Goal: Feedback & Contribution: Submit feedback/report problem

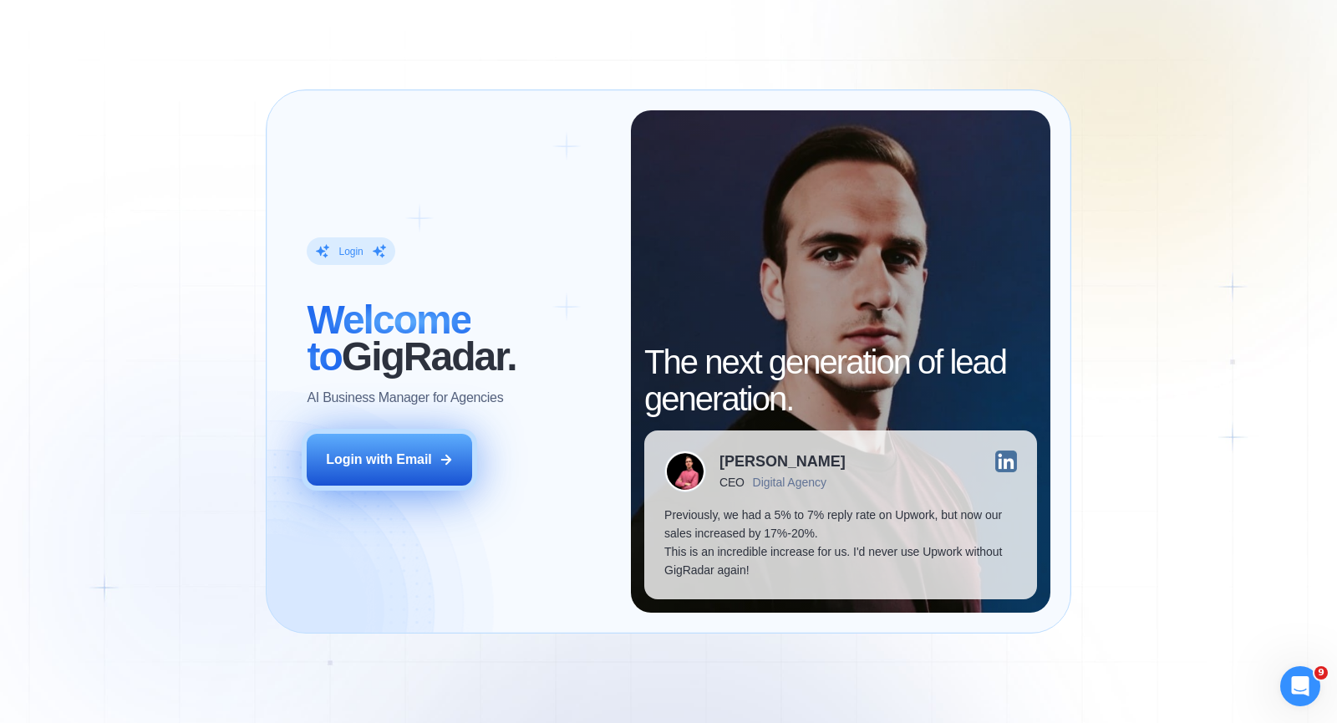
click at [390, 465] on div "Login with Email" at bounding box center [379, 459] width 106 height 18
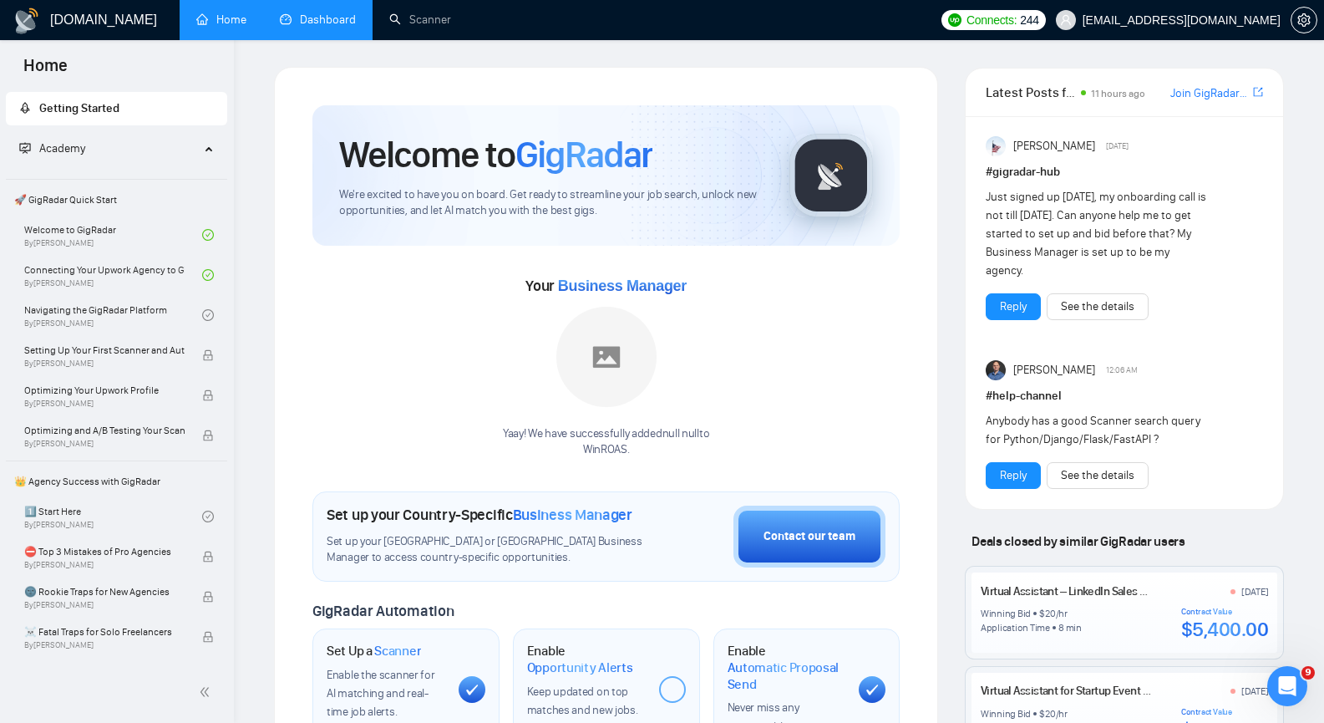
click at [352, 23] on link "Dashboard" at bounding box center [318, 20] width 76 height 14
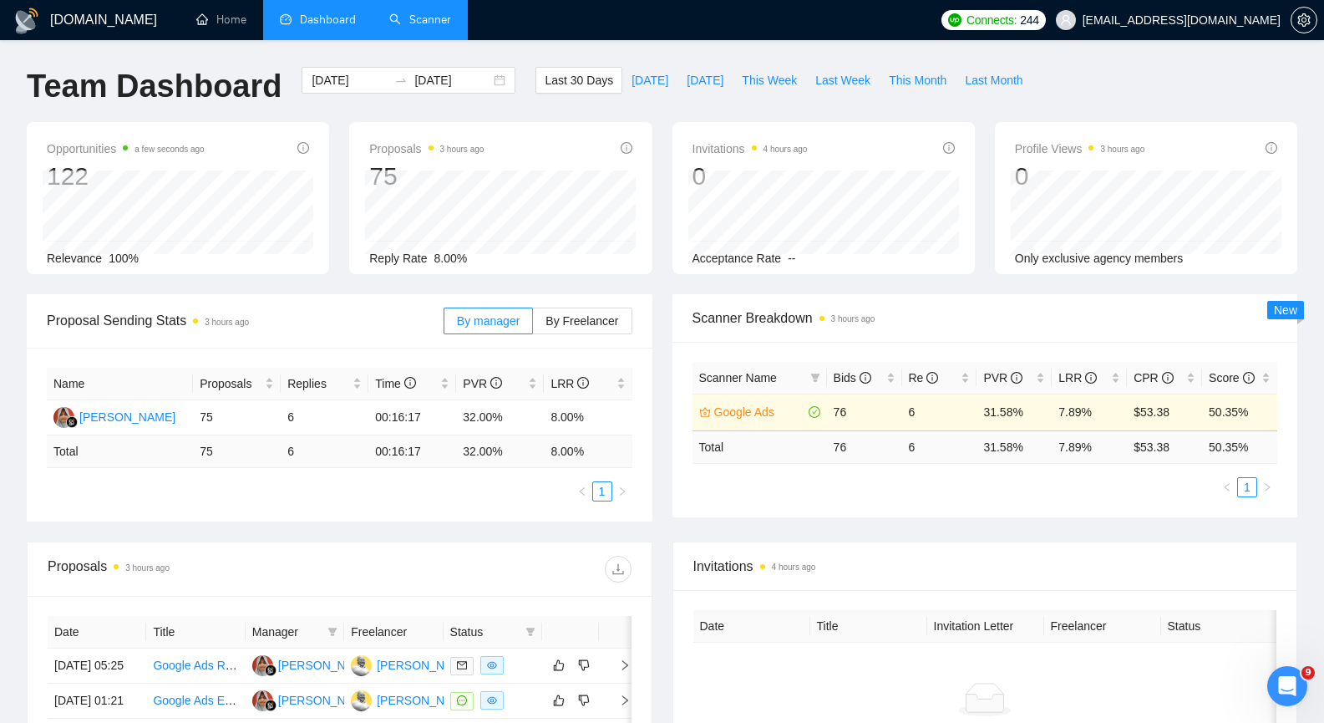
click at [418, 18] on link "Scanner" at bounding box center [420, 20] width 62 height 14
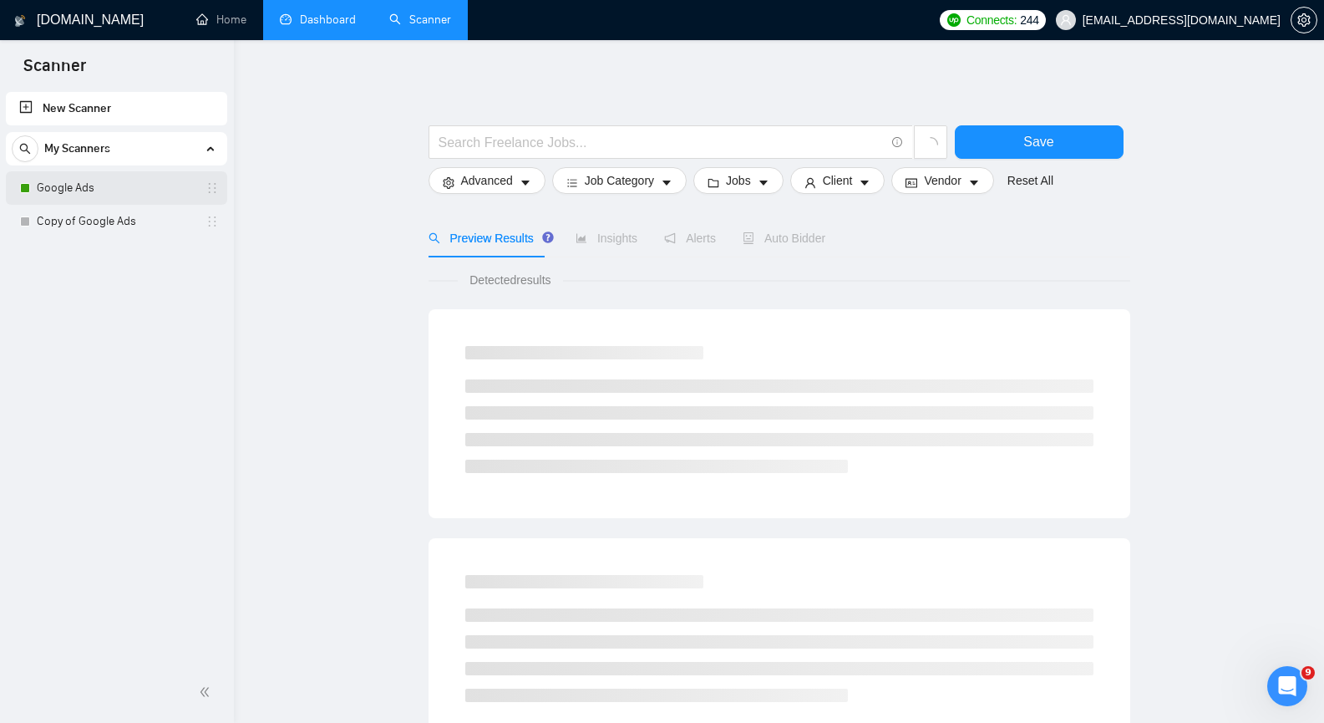
click at [38, 180] on link "Google Ads" at bounding box center [116, 187] width 159 height 33
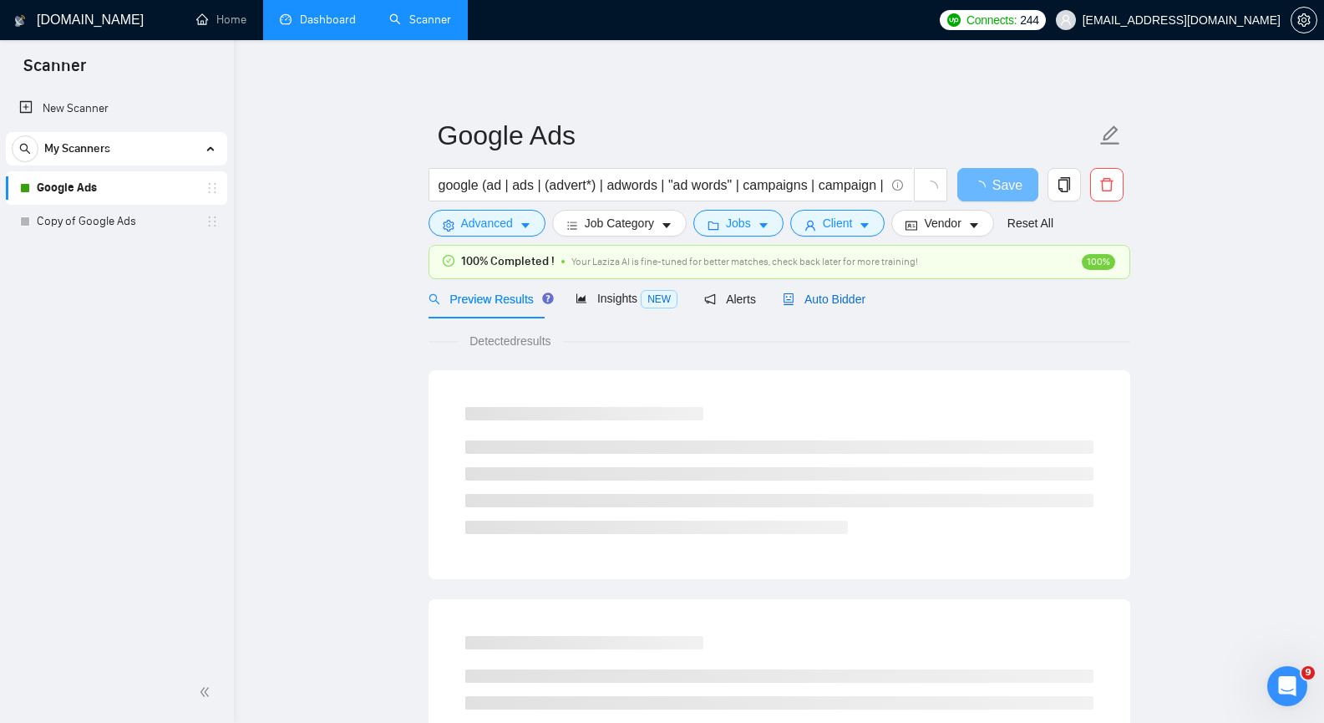
click at [815, 295] on span "Auto Bidder" at bounding box center [824, 298] width 83 height 13
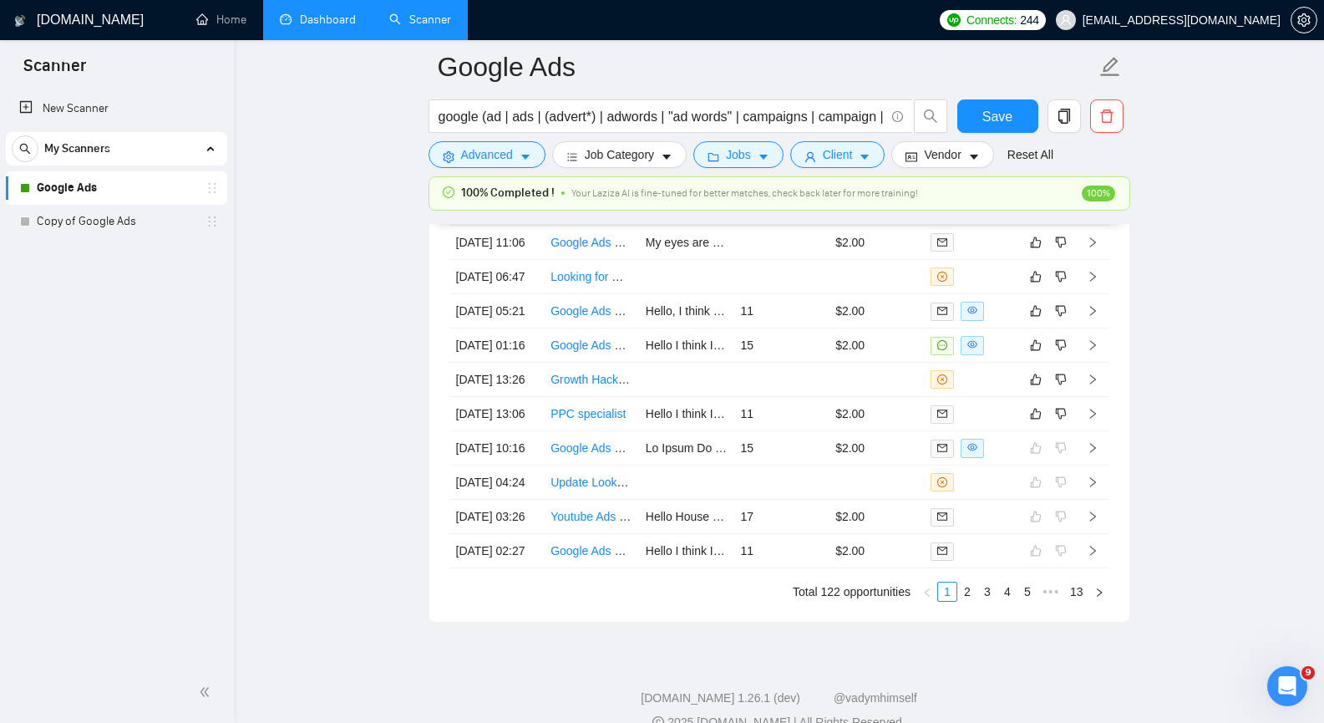
scroll to position [4260, 0]
click at [1092, 418] on icon "right" at bounding box center [1092, 413] width 6 height 10
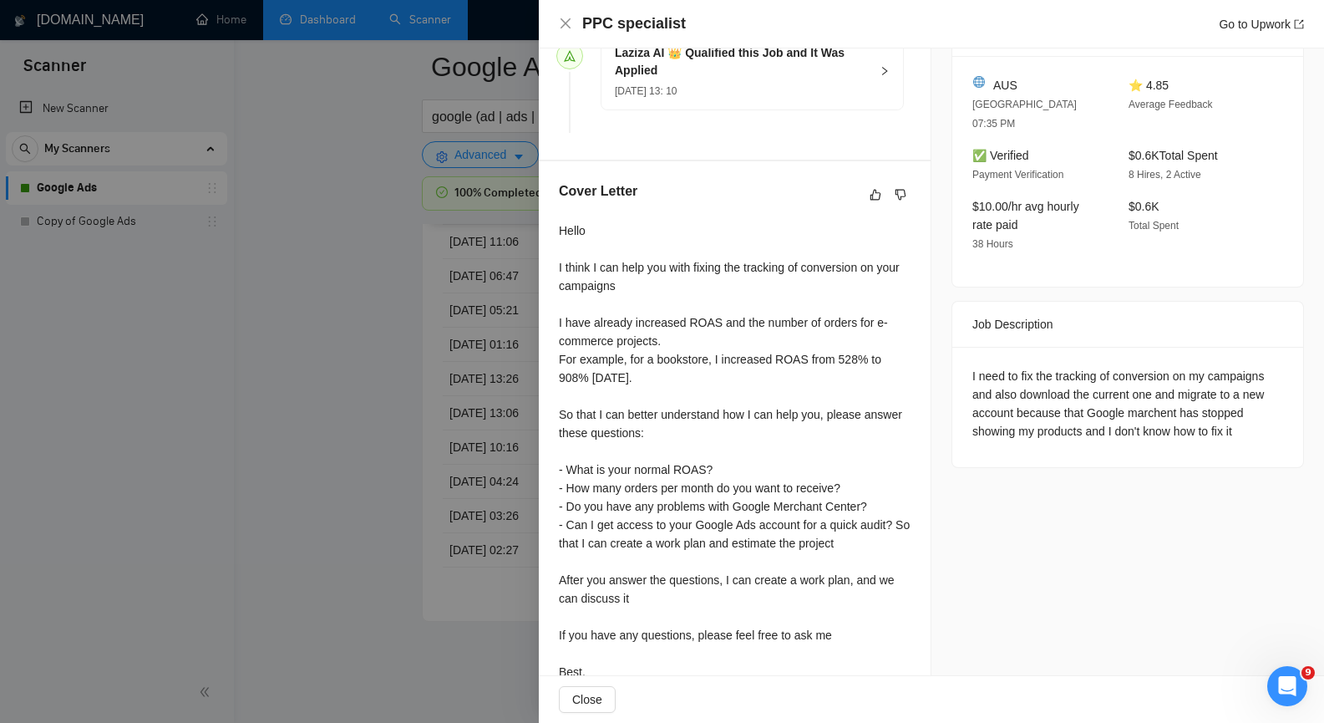
scroll to position [501, 0]
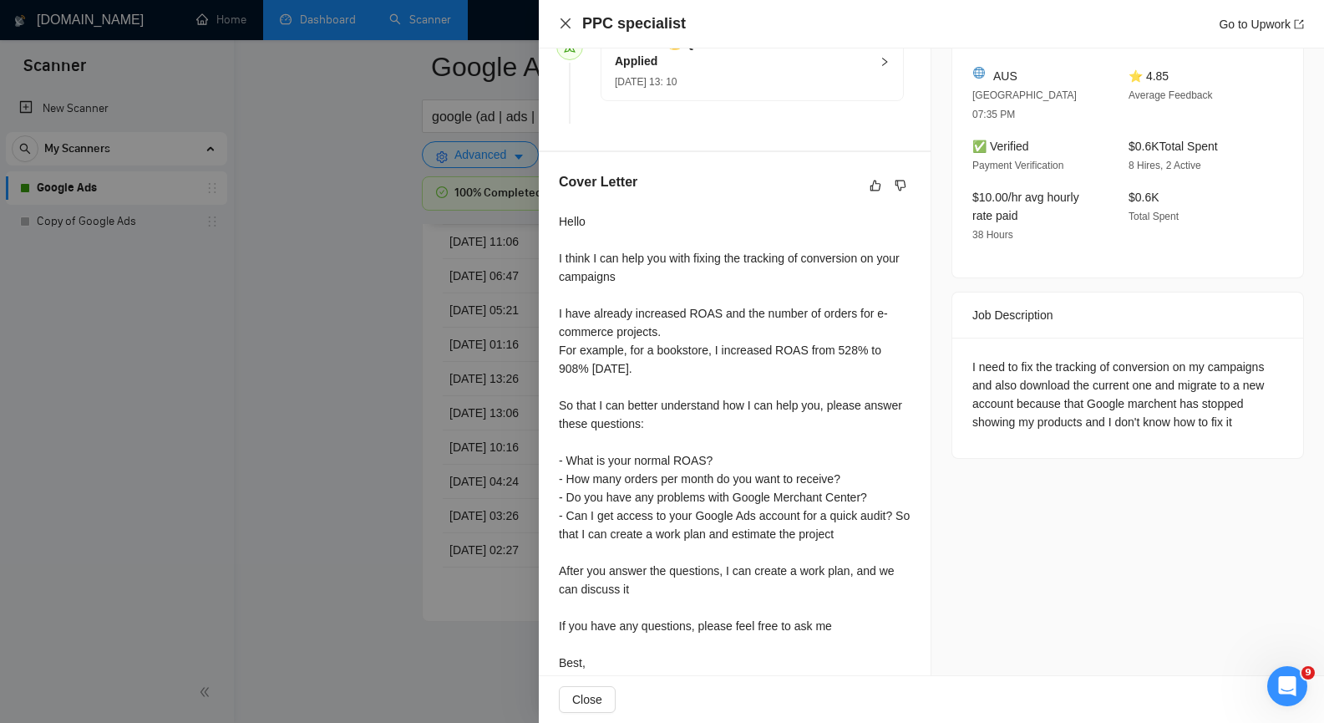
click at [565, 26] on icon "close" at bounding box center [565, 23] width 13 height 13
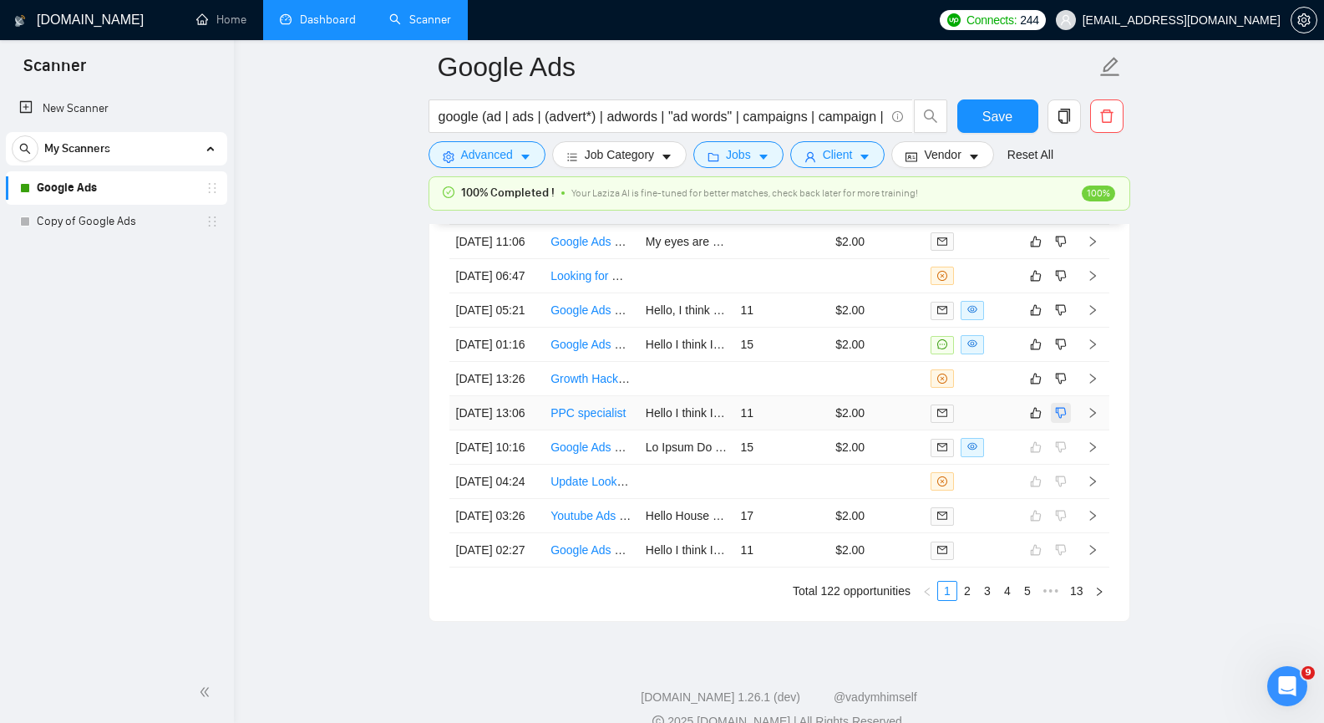
click at [1060, 419] on icon "dislike" at bounding box center [1061, 412] width 12 height 13
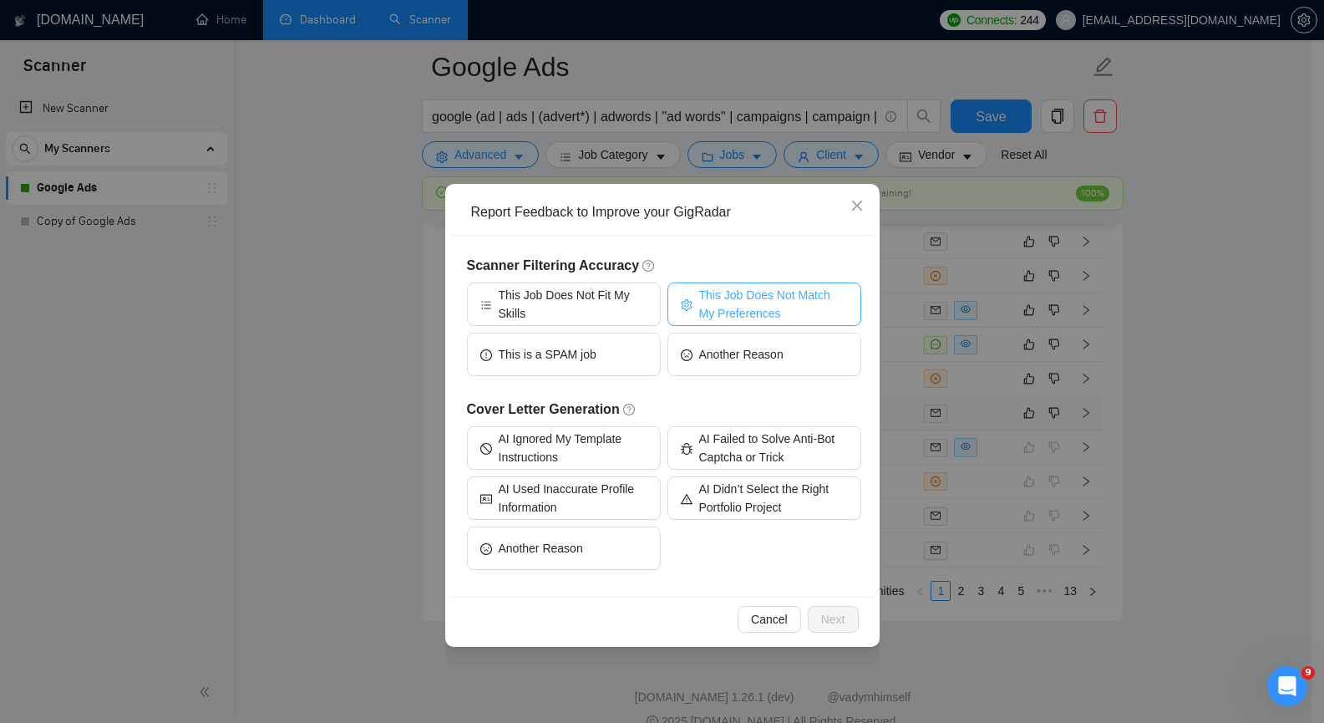
click at [703, 316] on span "This Job Does Not Match My Preferences" at bounding box center [773, 304] width 149 height 37
click at [598, 551] on button "Another Reason" at bounding box center [564, 547] width 194 height 43
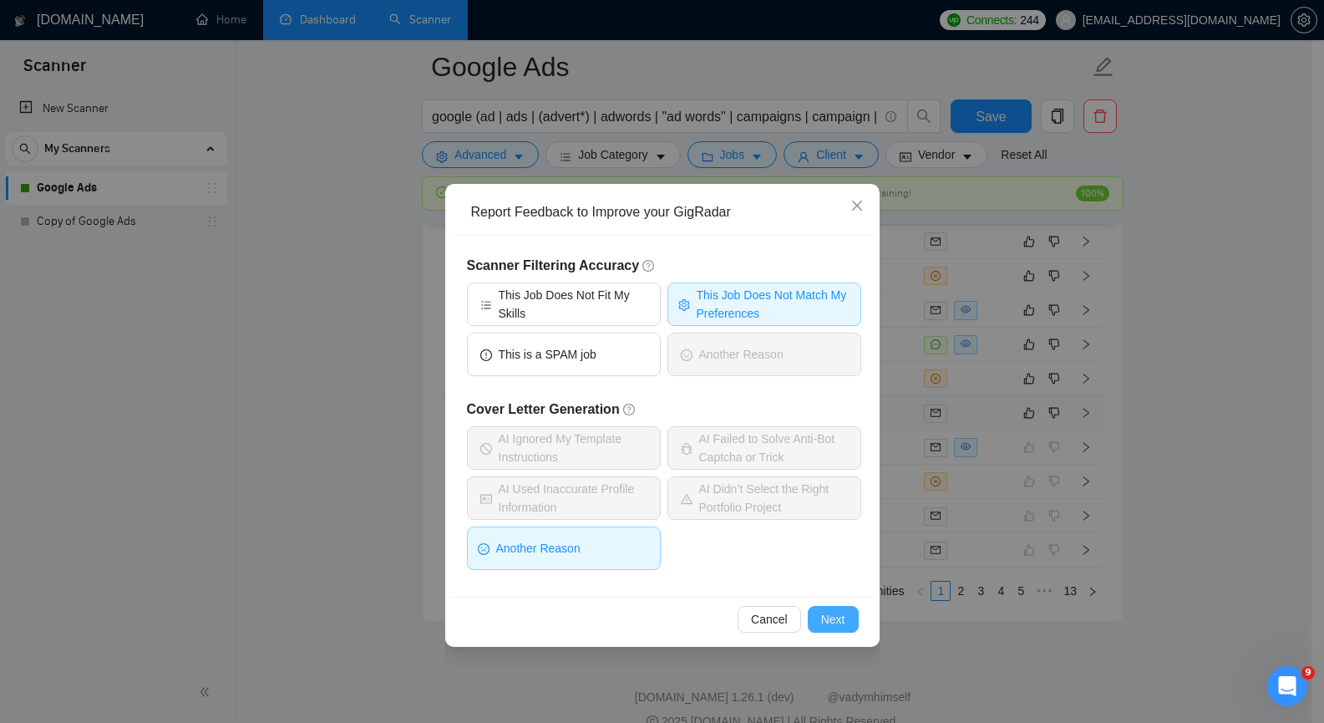
click at [821, 615] on span "Next" at bounding box center [833, 619] width 24 height 18
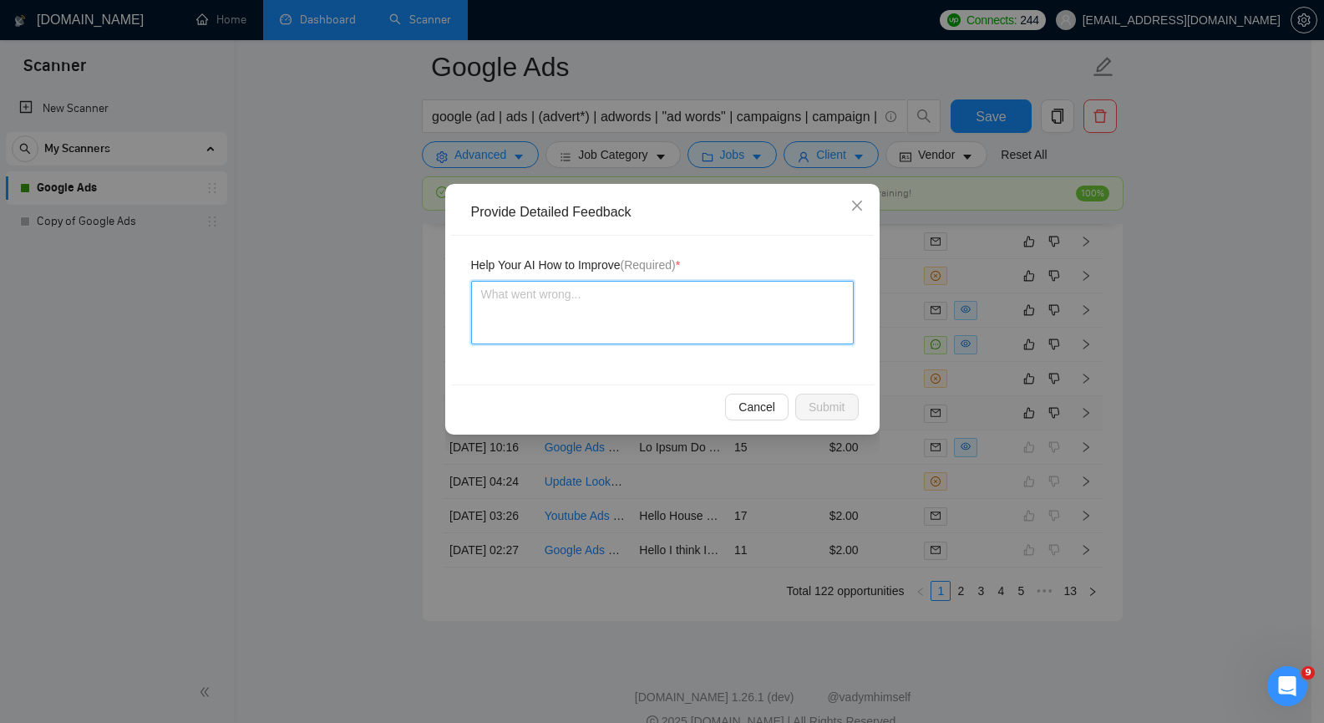
click at [559, 317] on textarea at bounding box center [662, 312] width 383 height 63
paste textarea "The client wants to migrate from one account to another. This is not an interes…"
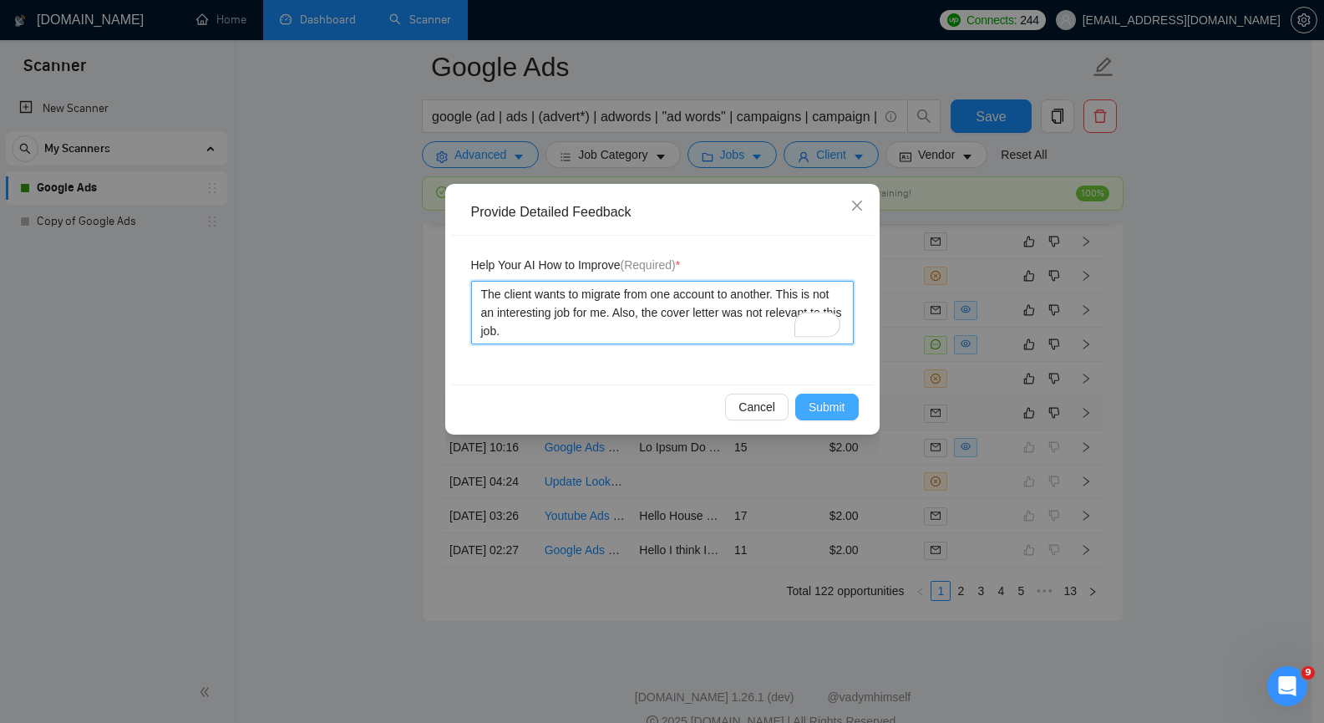
type textarea "The client wants to migrate from one account to another. This is not an interes…"
click at [809, 405] on span "Submit" at bounding box center [827, 407] width 37 height 18
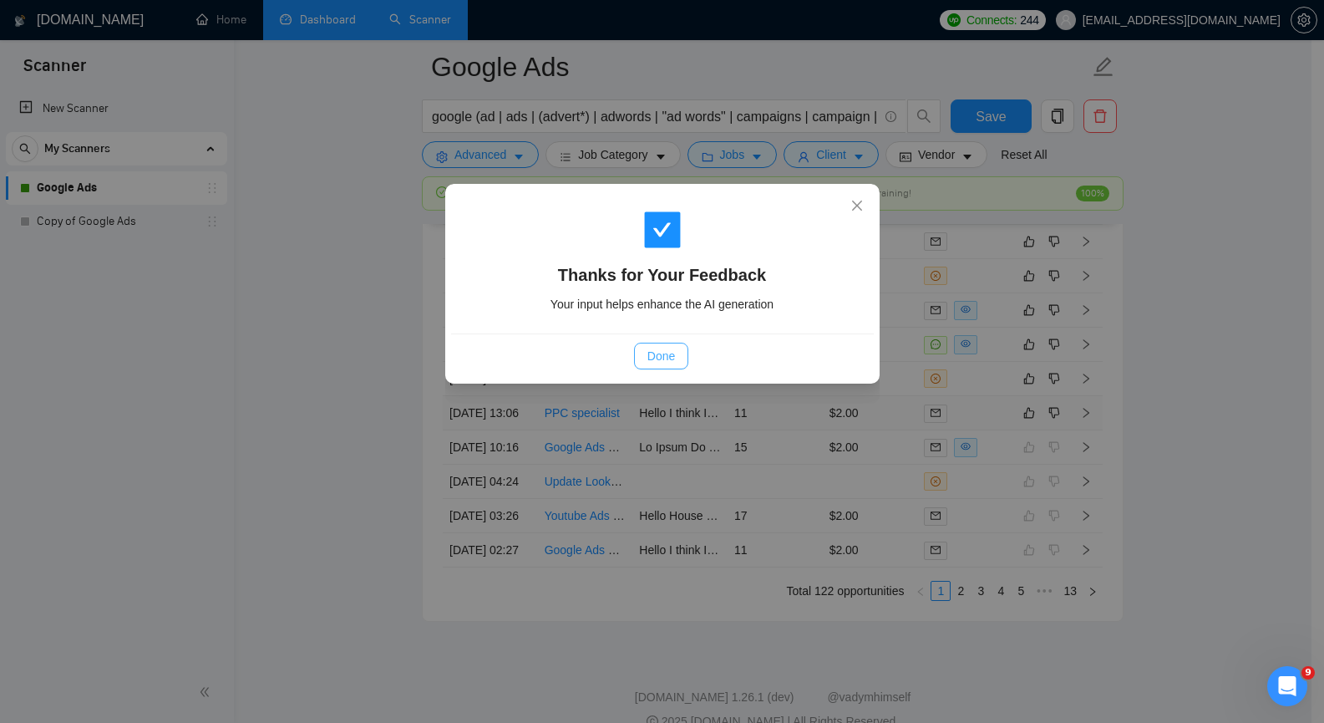
click at [676, 363] on button "Done" at bounding box center [661, 356] width 54 height 27
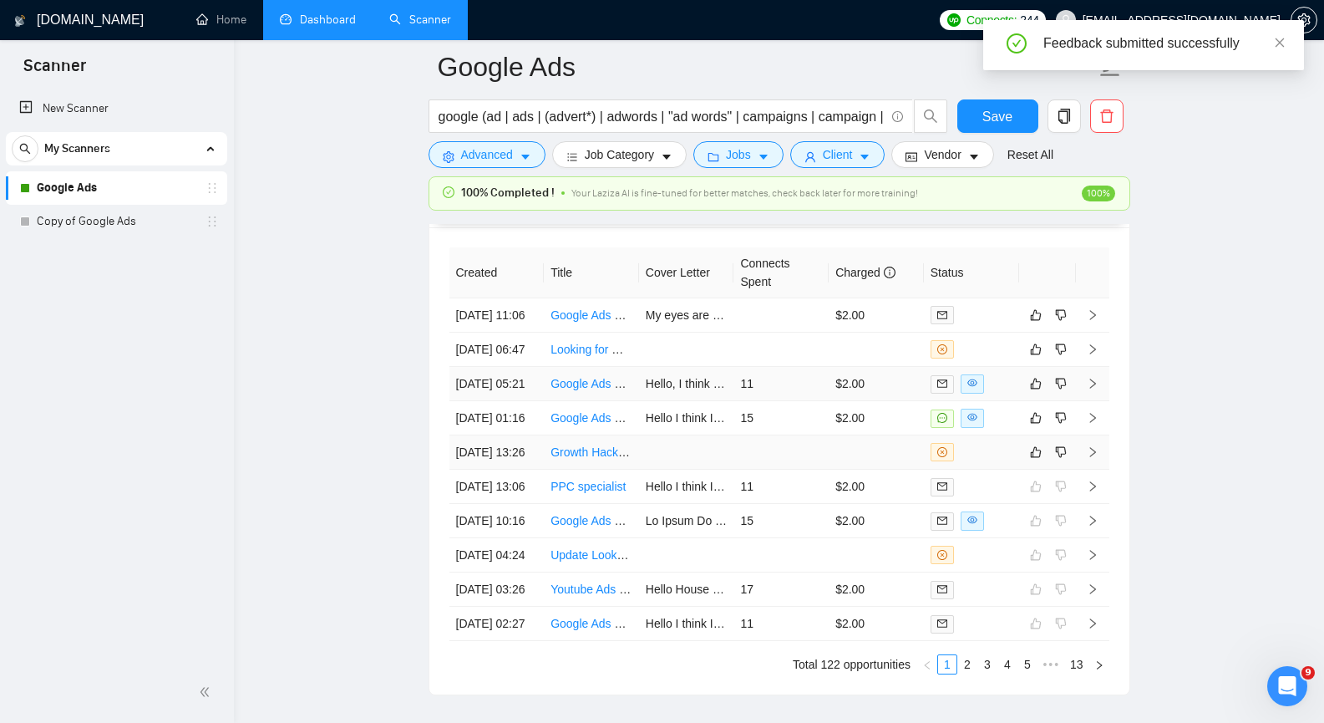
scroll to position [4177, 0]
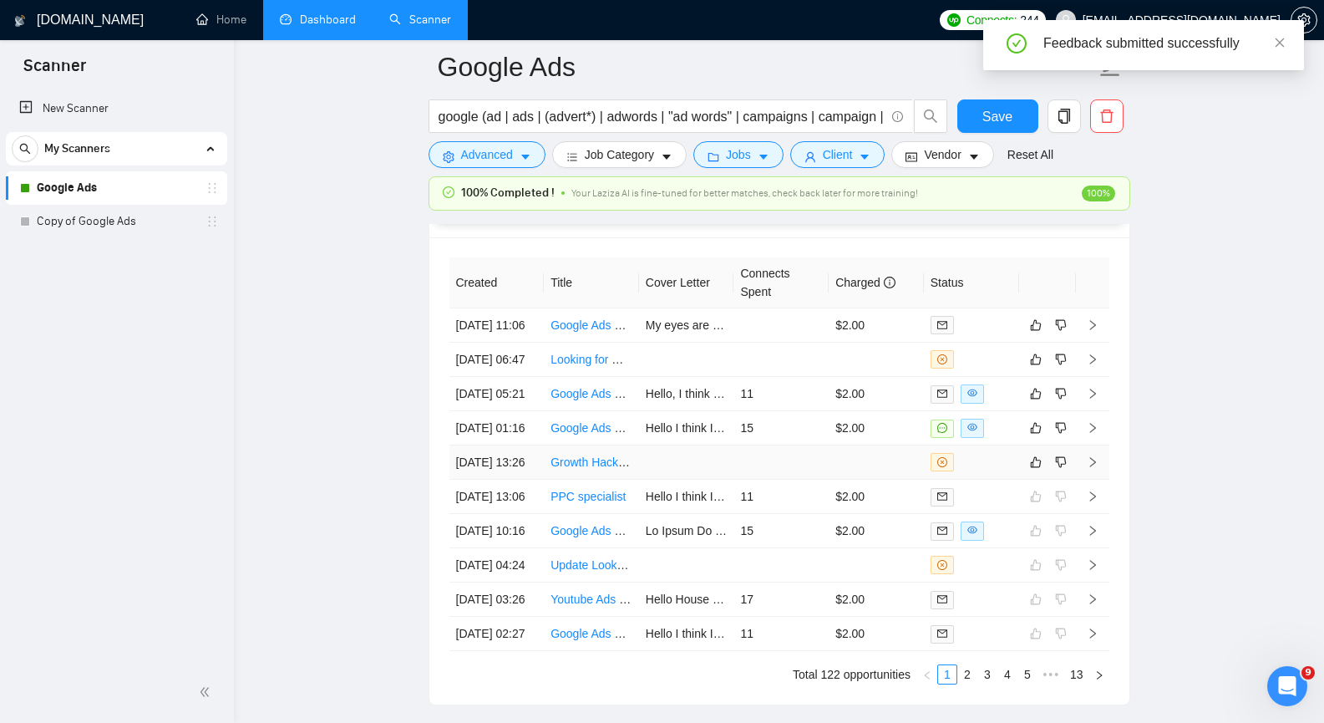
click at [1092, 468] on icon "right" at bounding box center [1093, 462] width 12 height 12
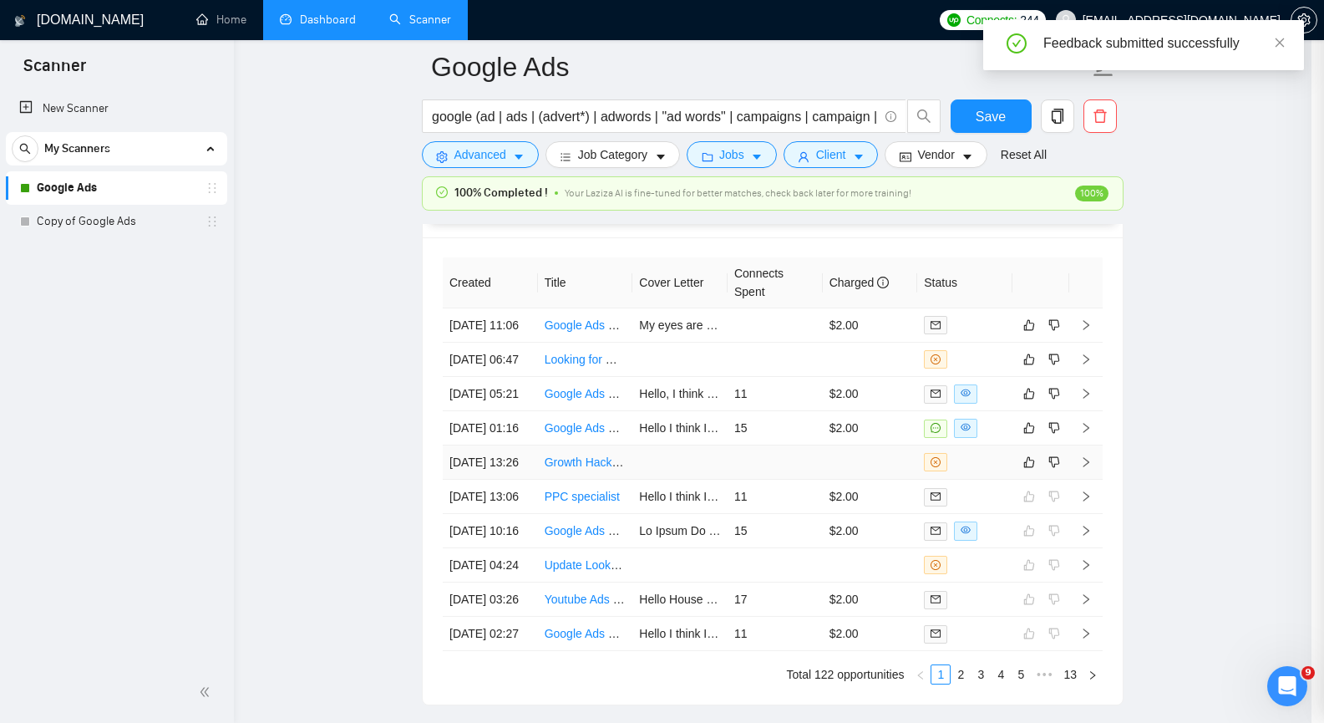
scroll to position [328, 0]
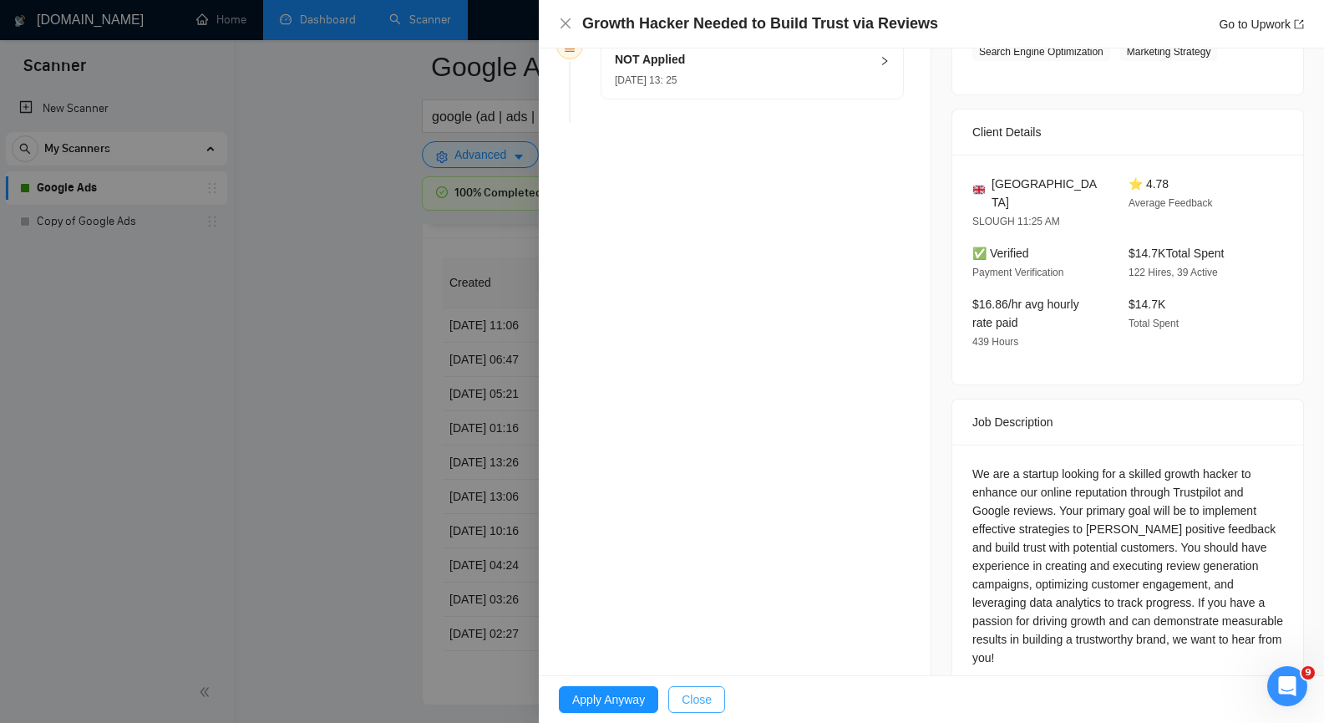
click at [682, 700] on span "Close" at bounding box center [697, 699] width 30 height 18
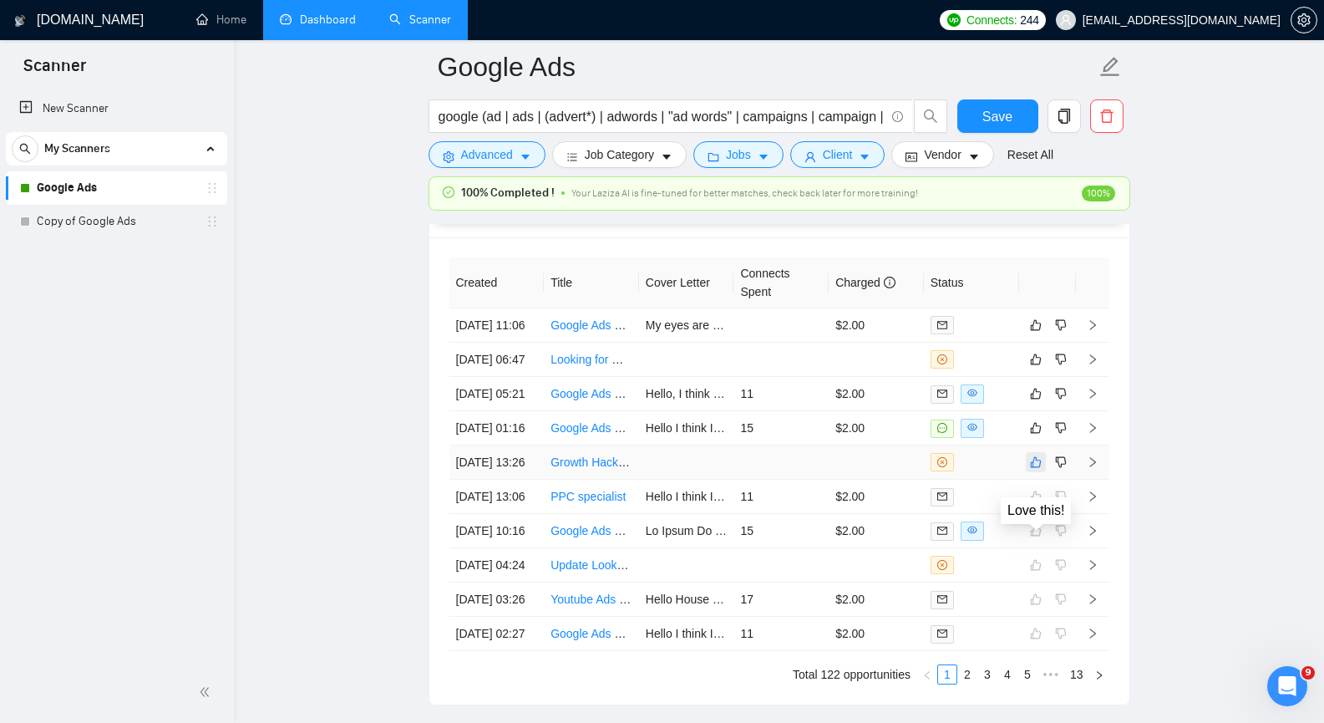
click at [1038, 469] on icon "like" at bounding box center [1036, 461] width 12 height 13
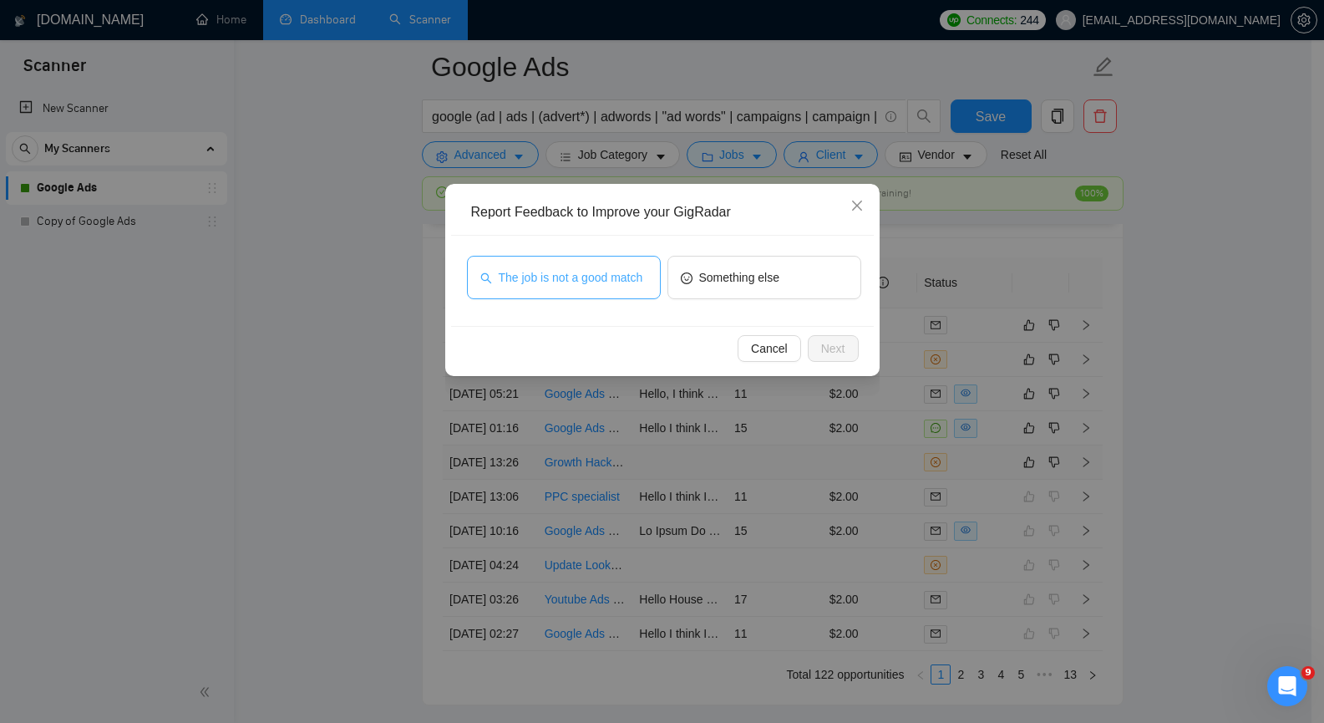
click at [561, 290] on button "The job is not a good match" at bounding box center [564, 277] width 194 height 43
click at [821, 345] on span "Next" at bounding box center [833, 348] width 24 height 18
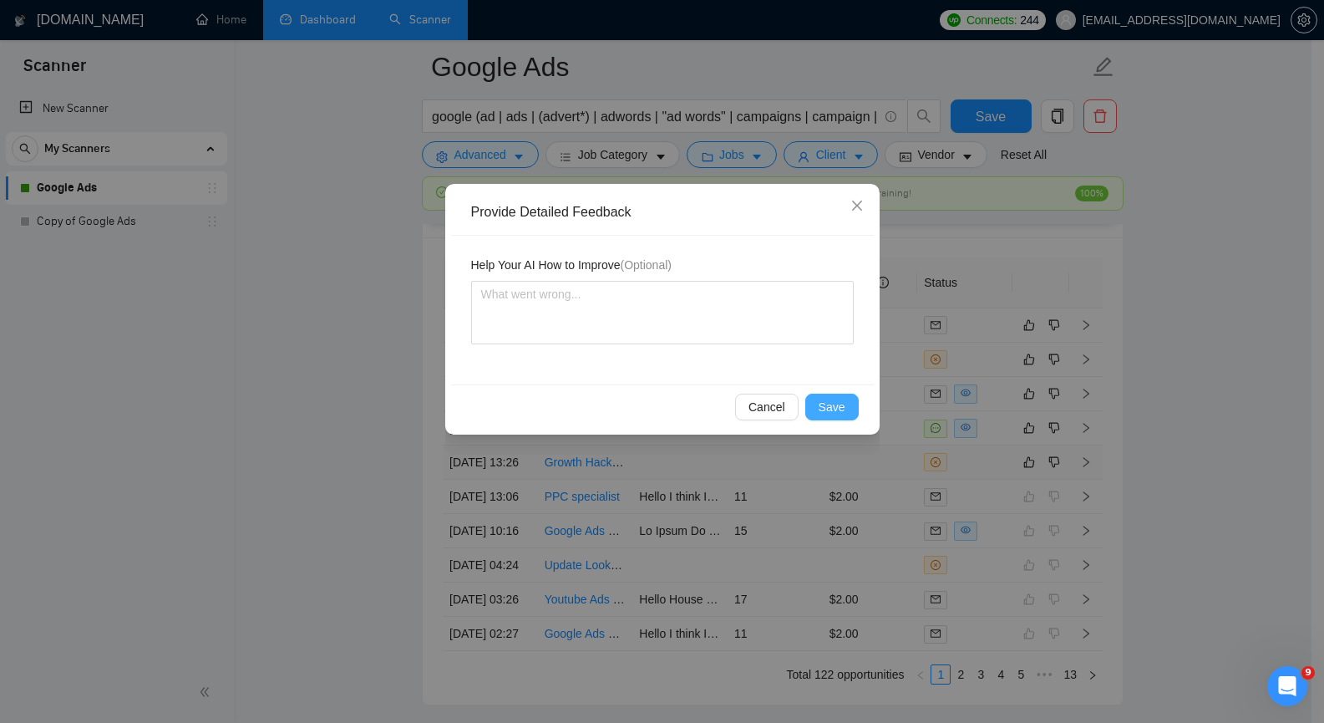
click at [840, 405] on span "Save" at bounding box center [832, 407] width 27 height 18
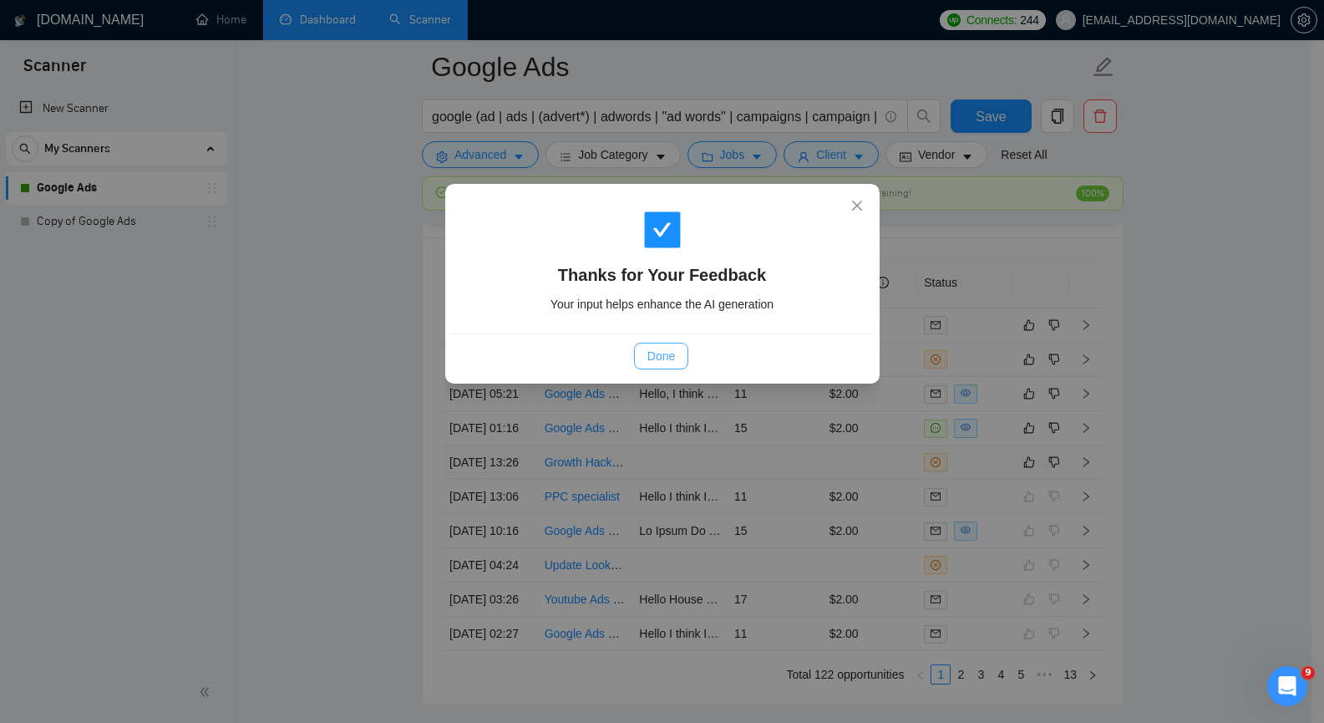
click at [674, 355] on span "Done" at bounding box center [661, 356] width 28 height 18
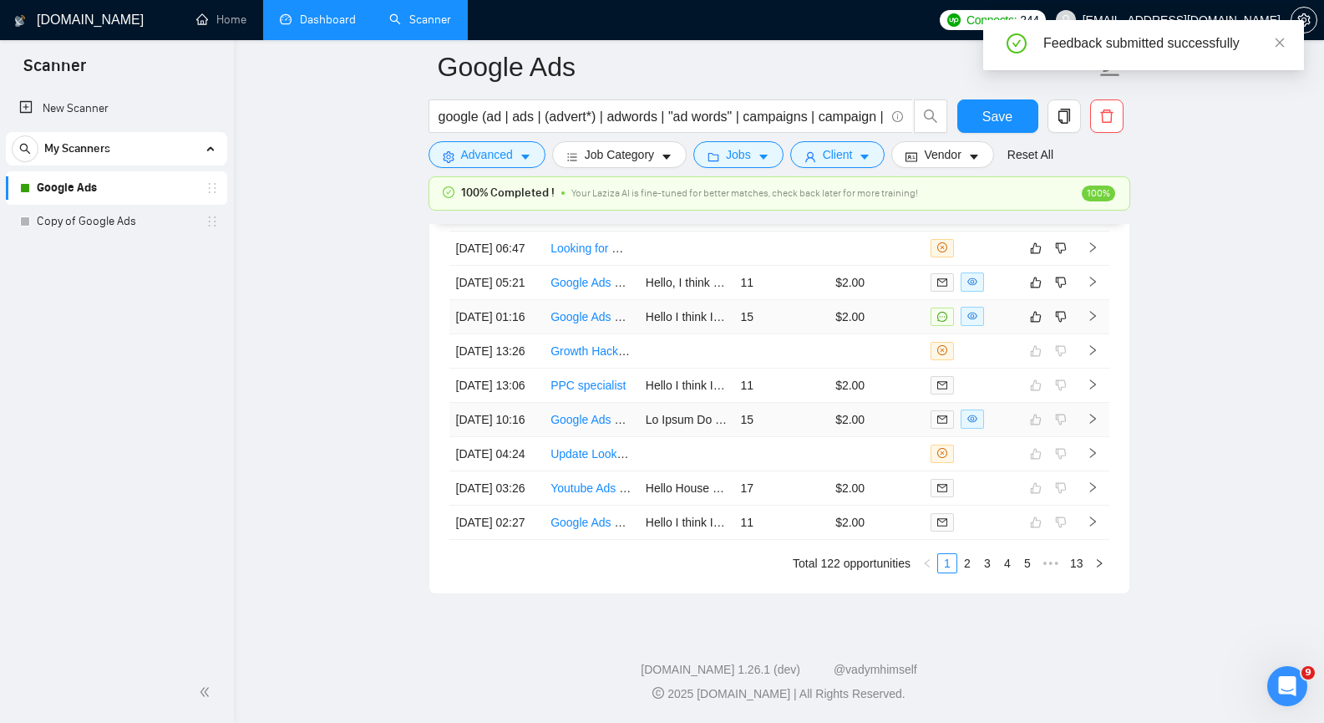
click at [1095, 437] on td at bounding box center [1092, 420] width 33 height 34
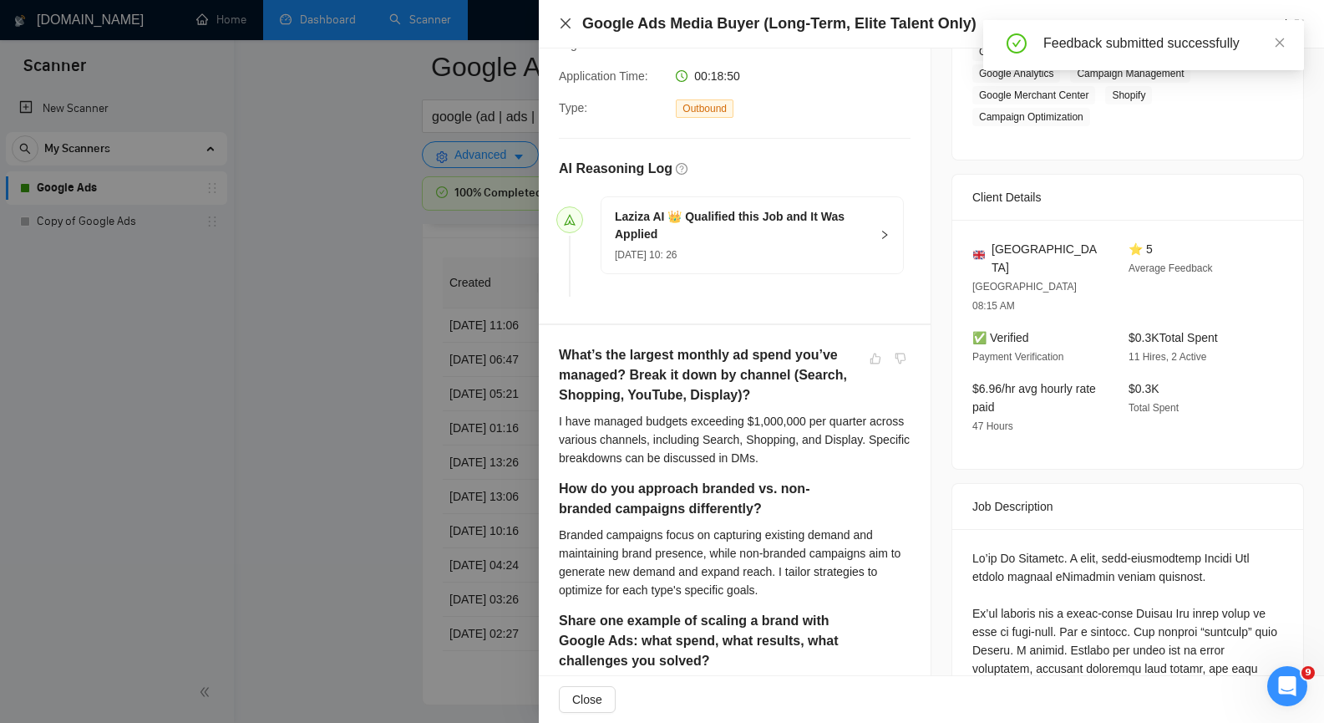
click at [570, 27] on icon "close" at bounding box center [565, 23] width 13 height 13
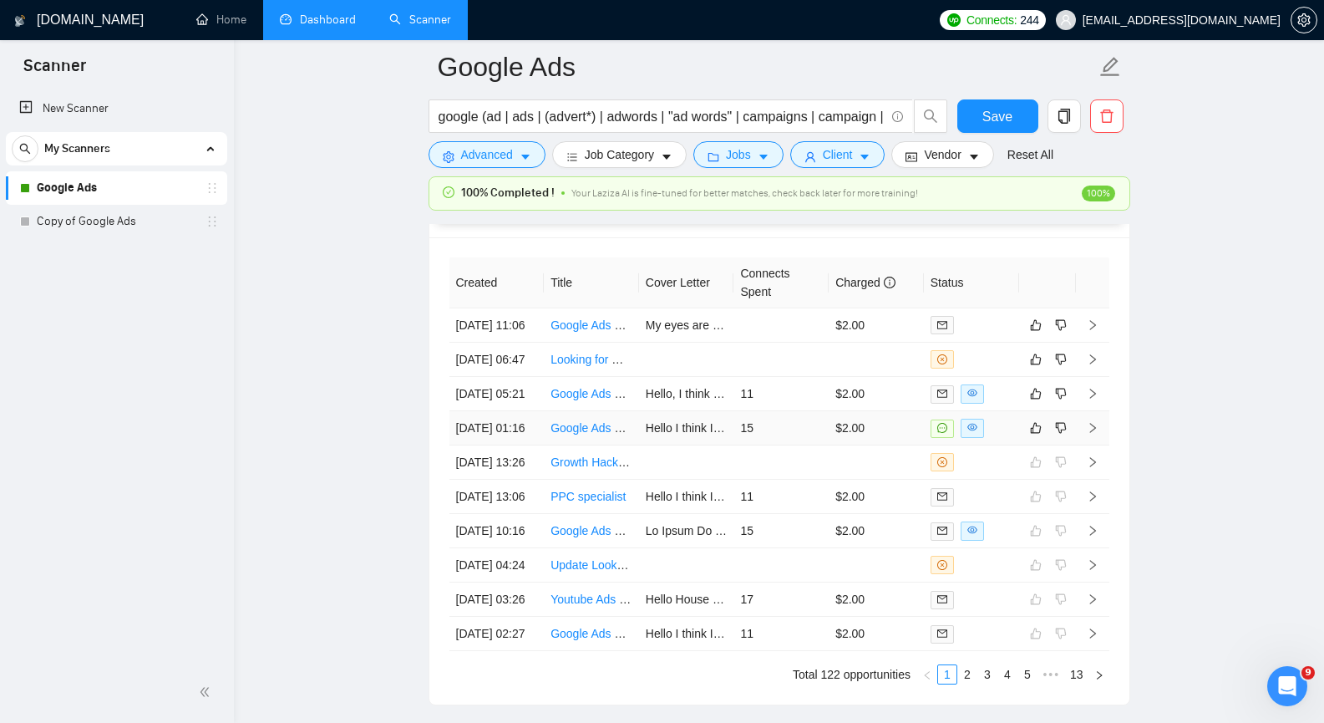
click at [1095, 434] on icon "right" at bounding box center [1093, 428] width 12 height 12
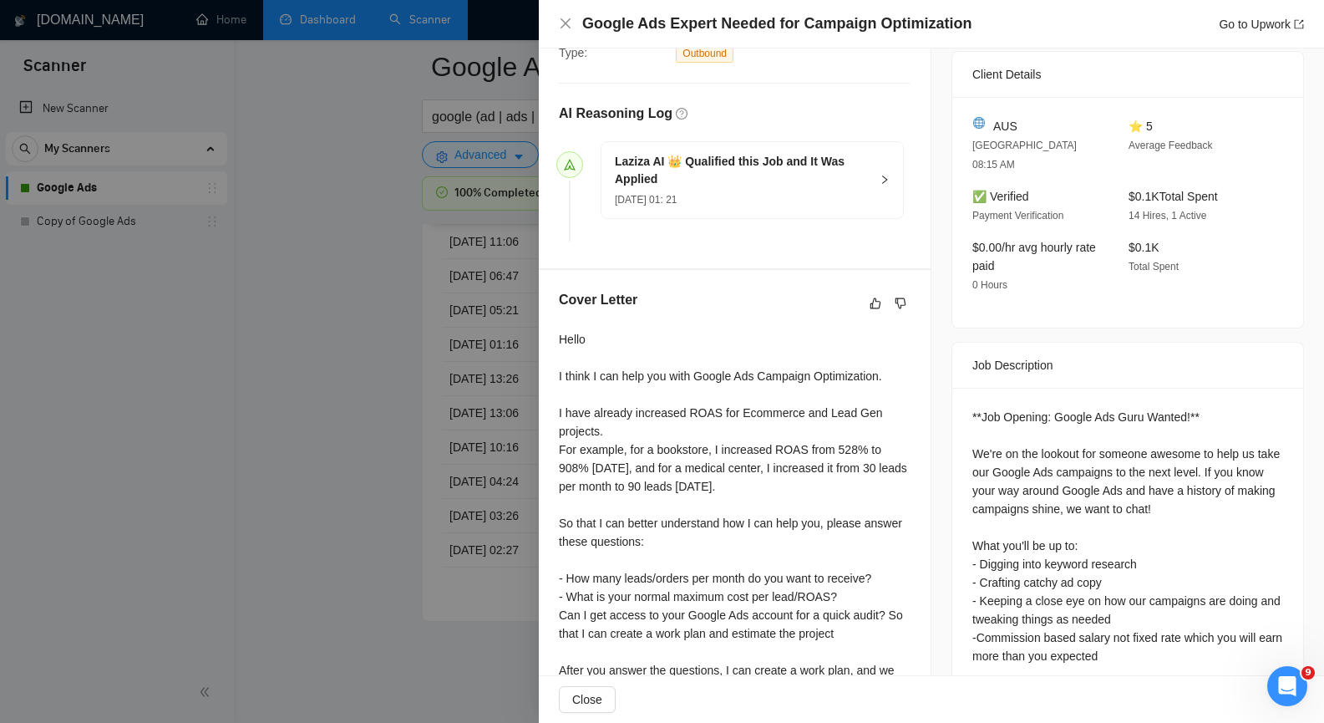
scroll to position [353, 0]
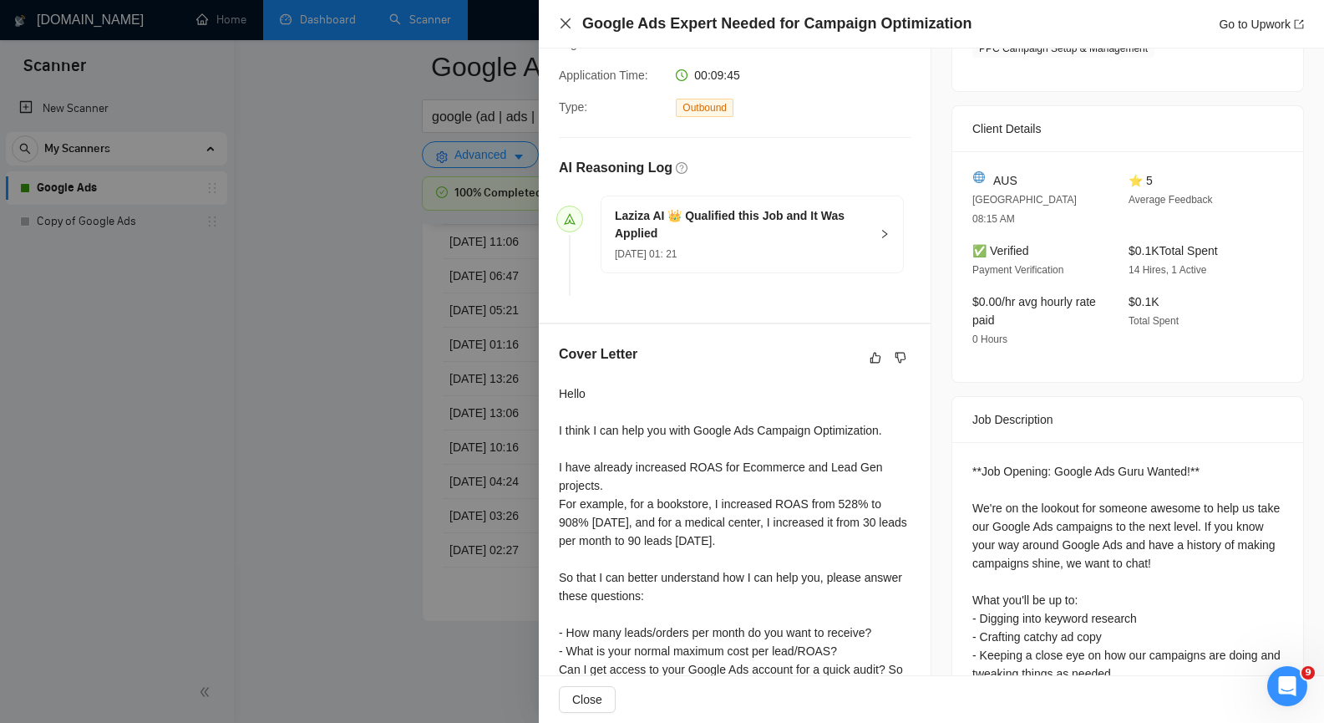
click at [561, 22] on icon "close" at bounding box center [565, 23] width 13 height 13
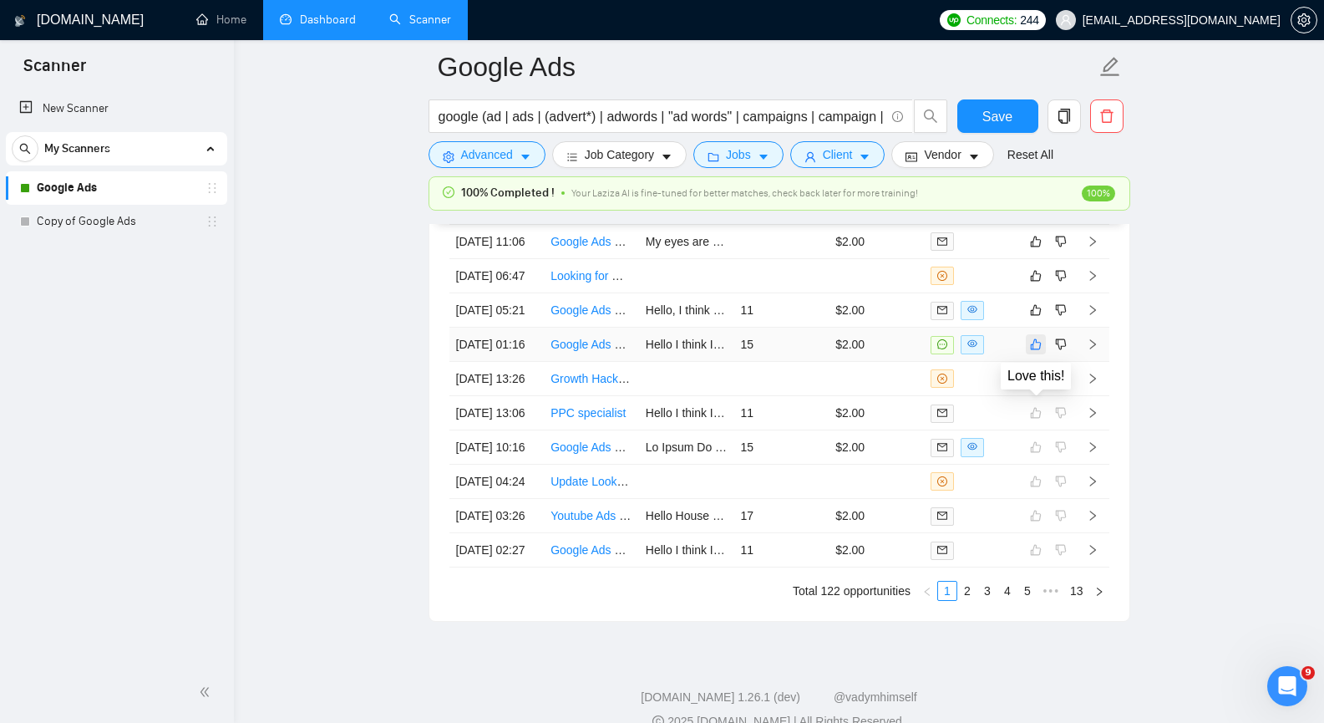
click at [1042, 354] on button "button" at bounding box center [1036, 344] width 20 height 20
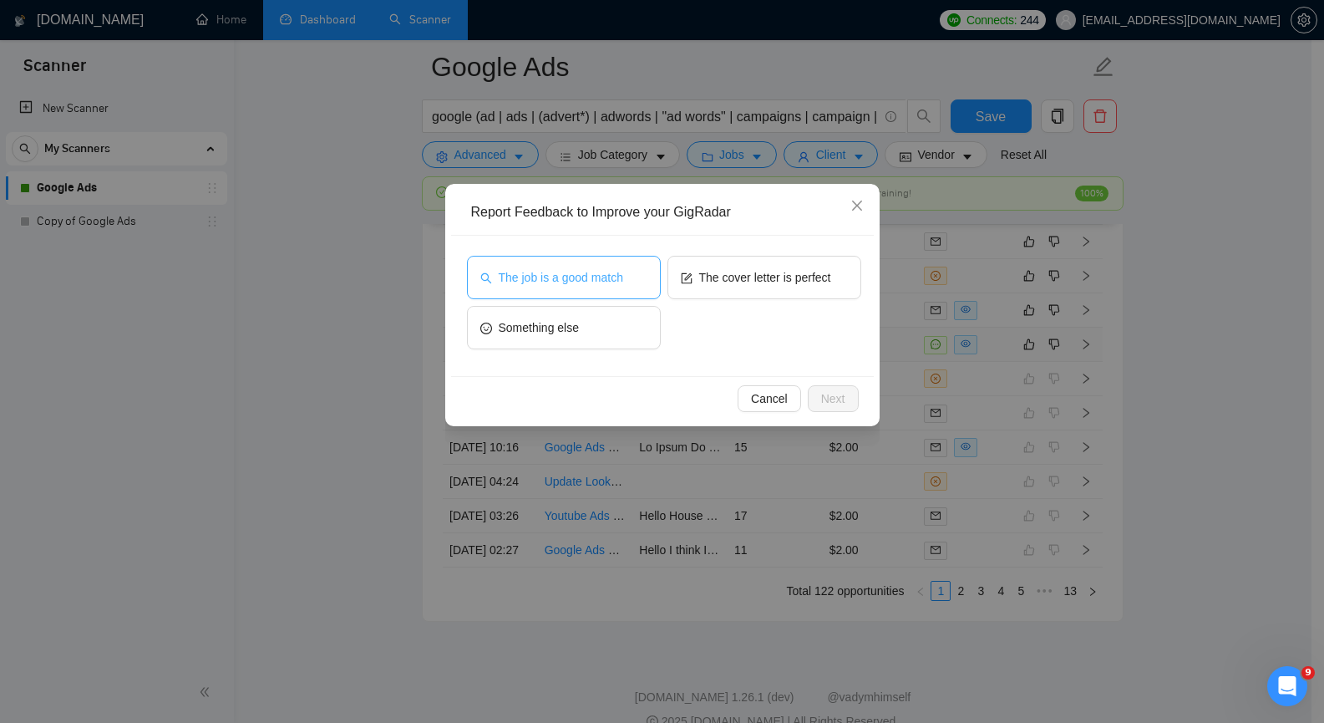
click at [605, 285] on span "The job is a good match" at bounding box center [561, 277] width 124 height 18
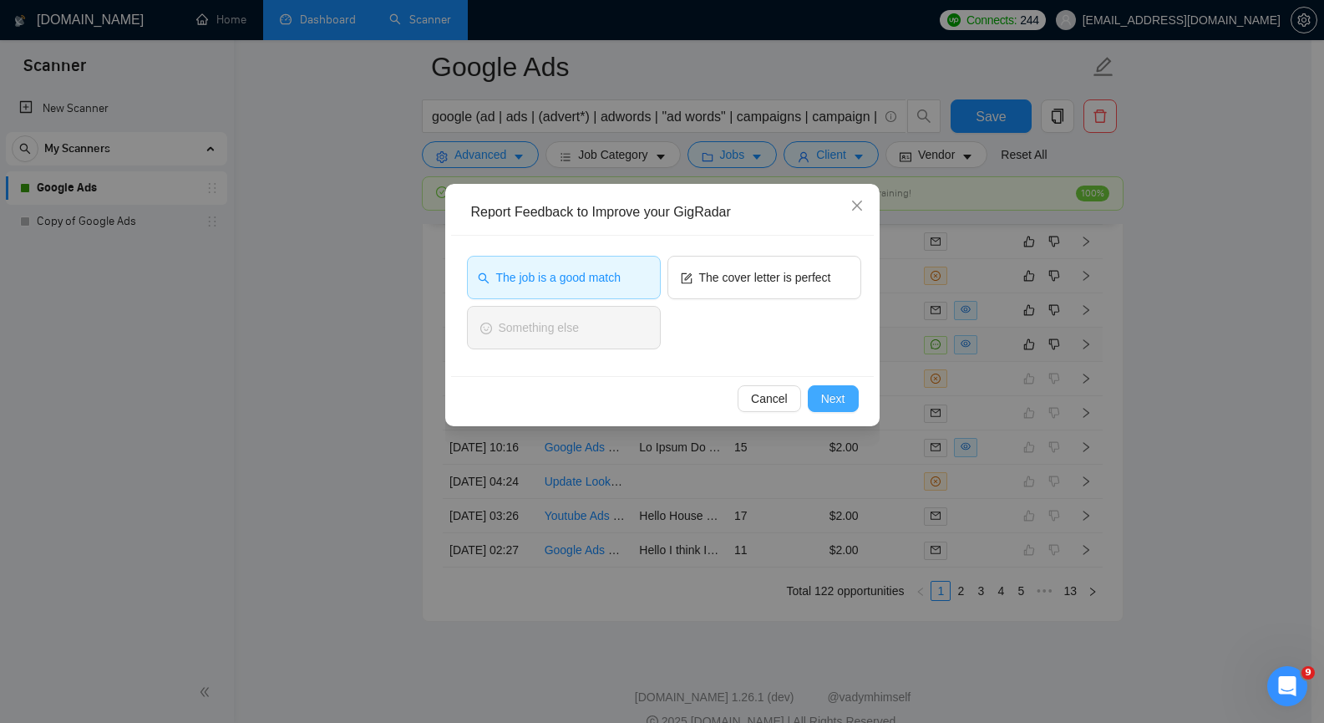
click at [835, 393] on span "Next" at bounding box center [833, 398] width 24 height 18
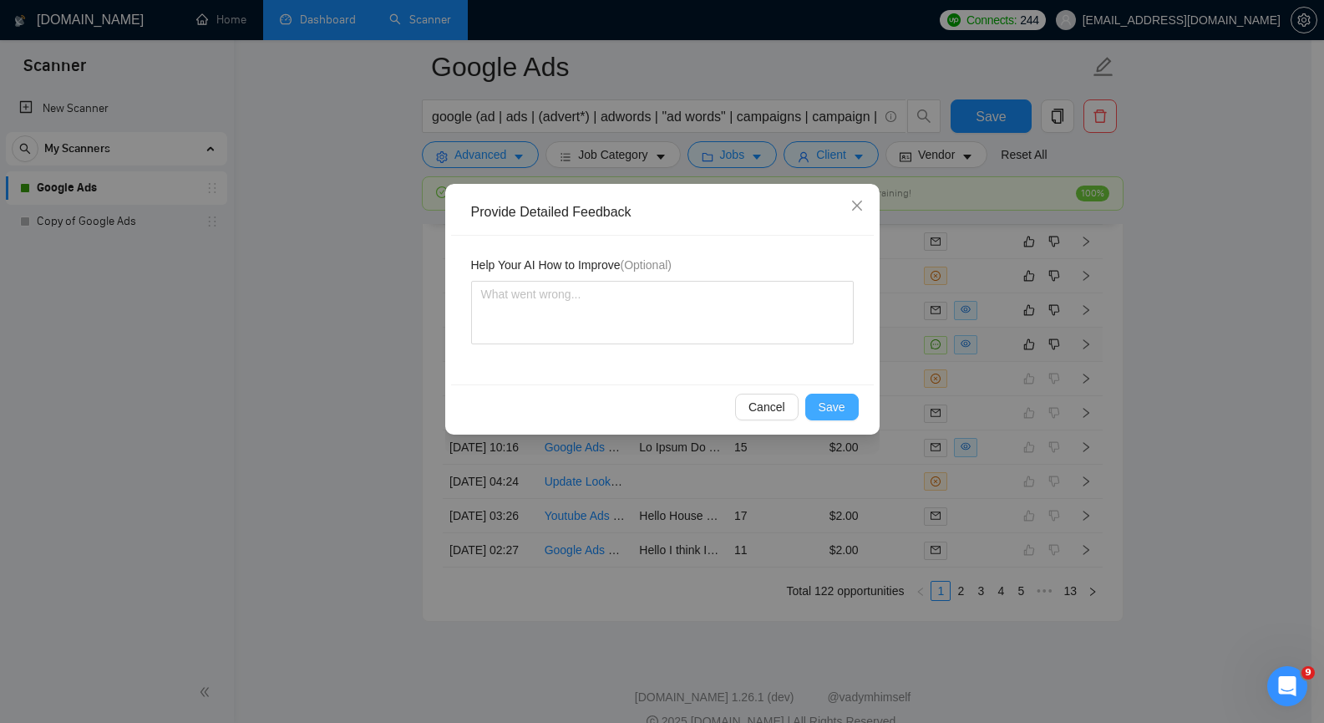
click at [831, 401] on span "Save" at bounding box center [832, 407] width 27 height 18
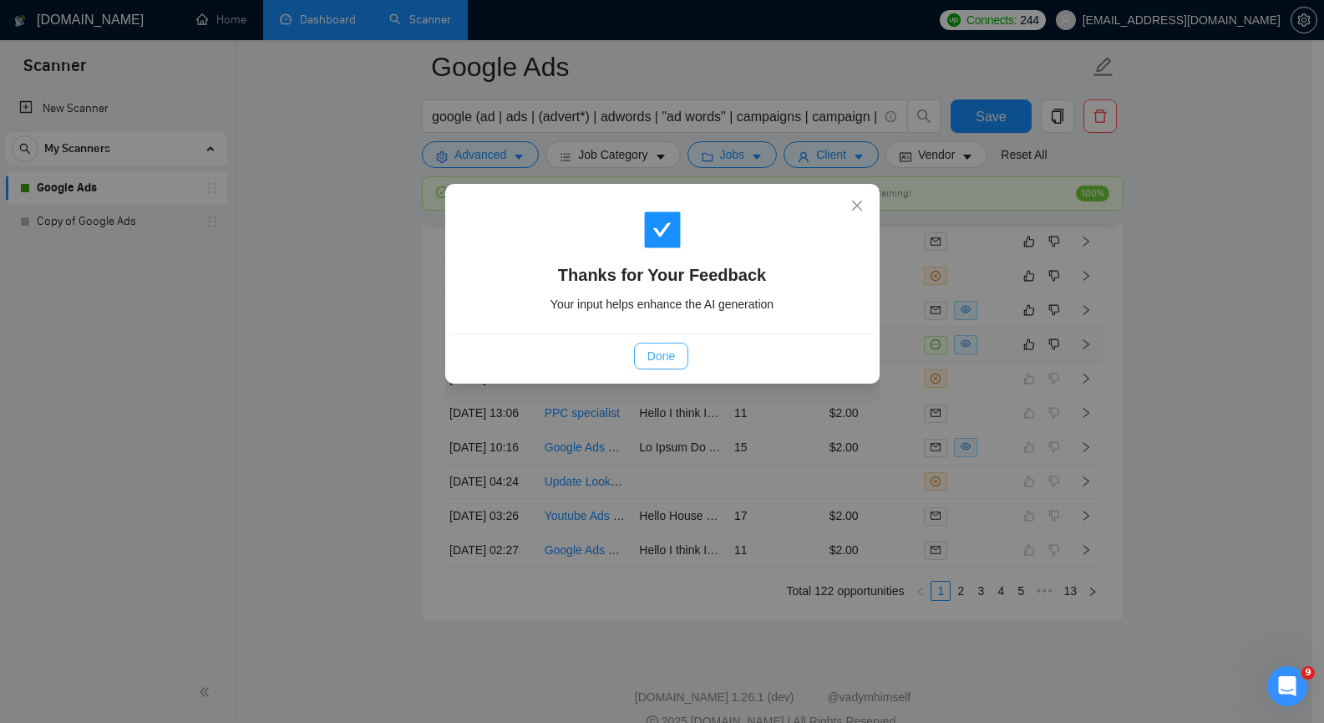
click at [663, 348] on span "Done" at bounding box center [661, 356] width 28 height 18
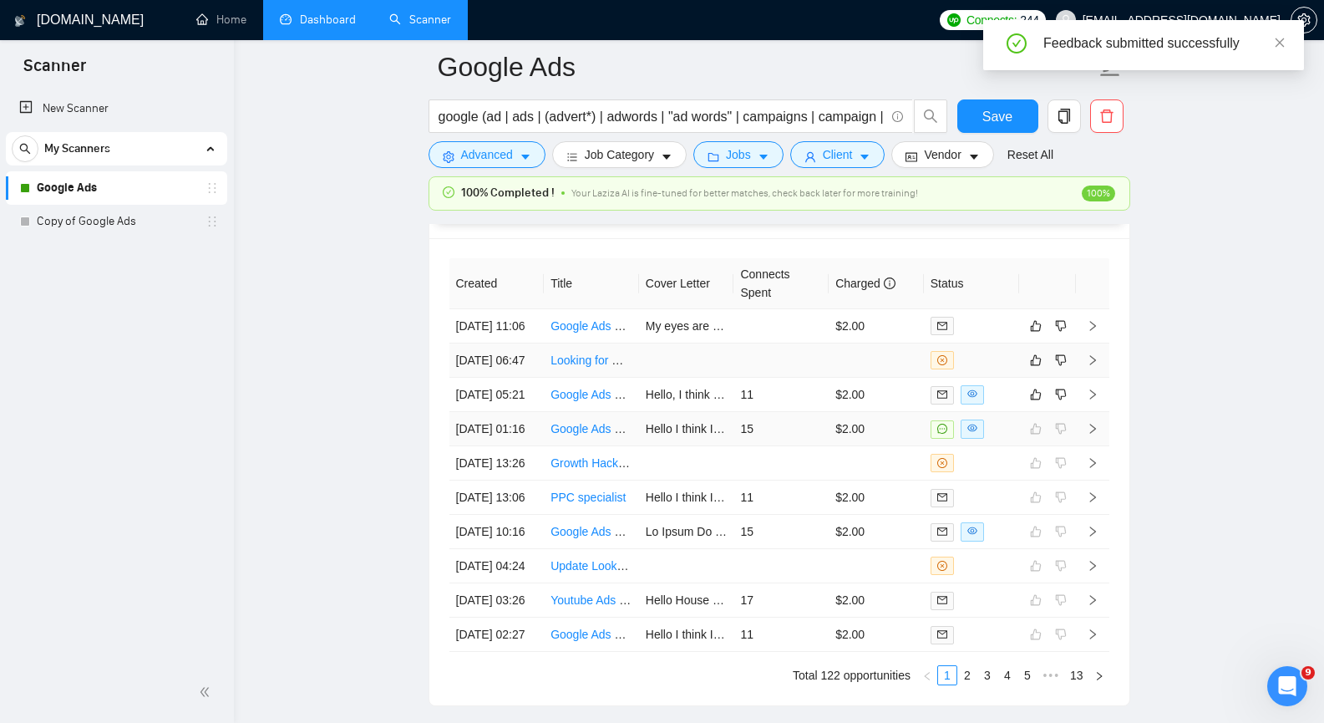
scroll to position [4177, 0]
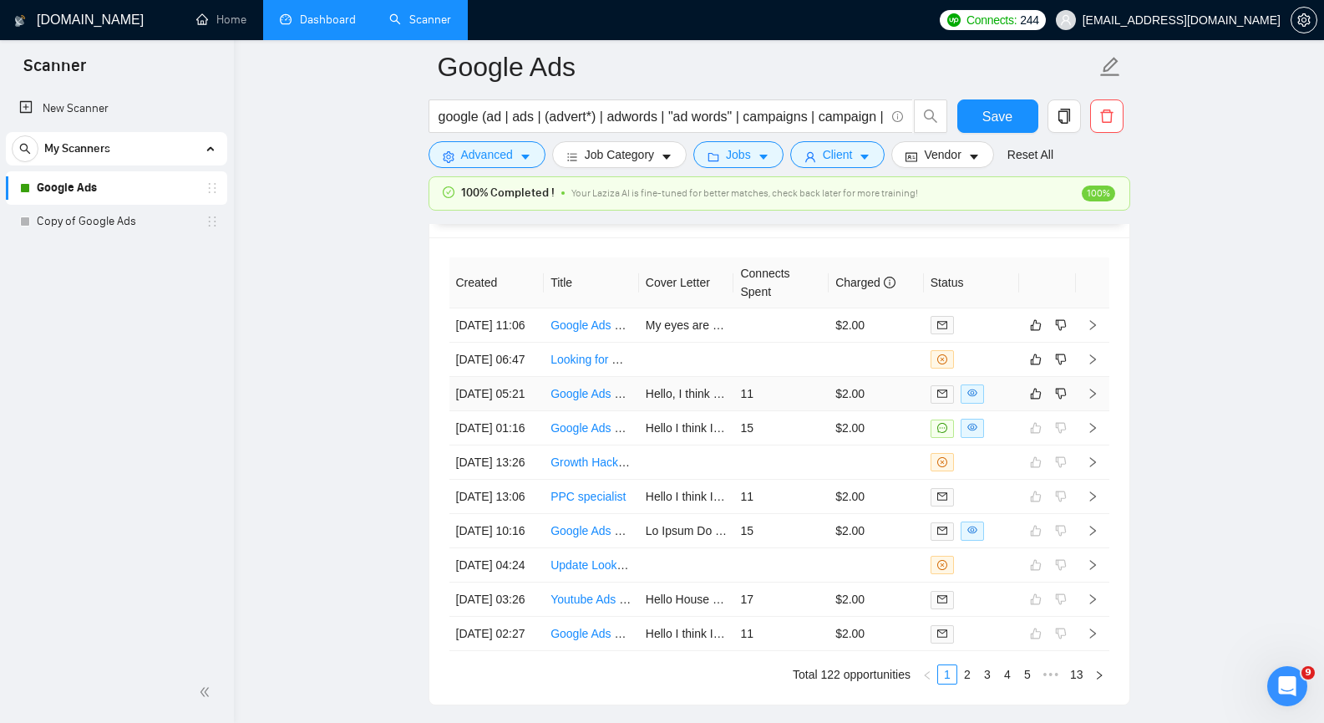
click at [1091, 399] on icon "right" at bounding box center [1093, 394] width 12 height 12
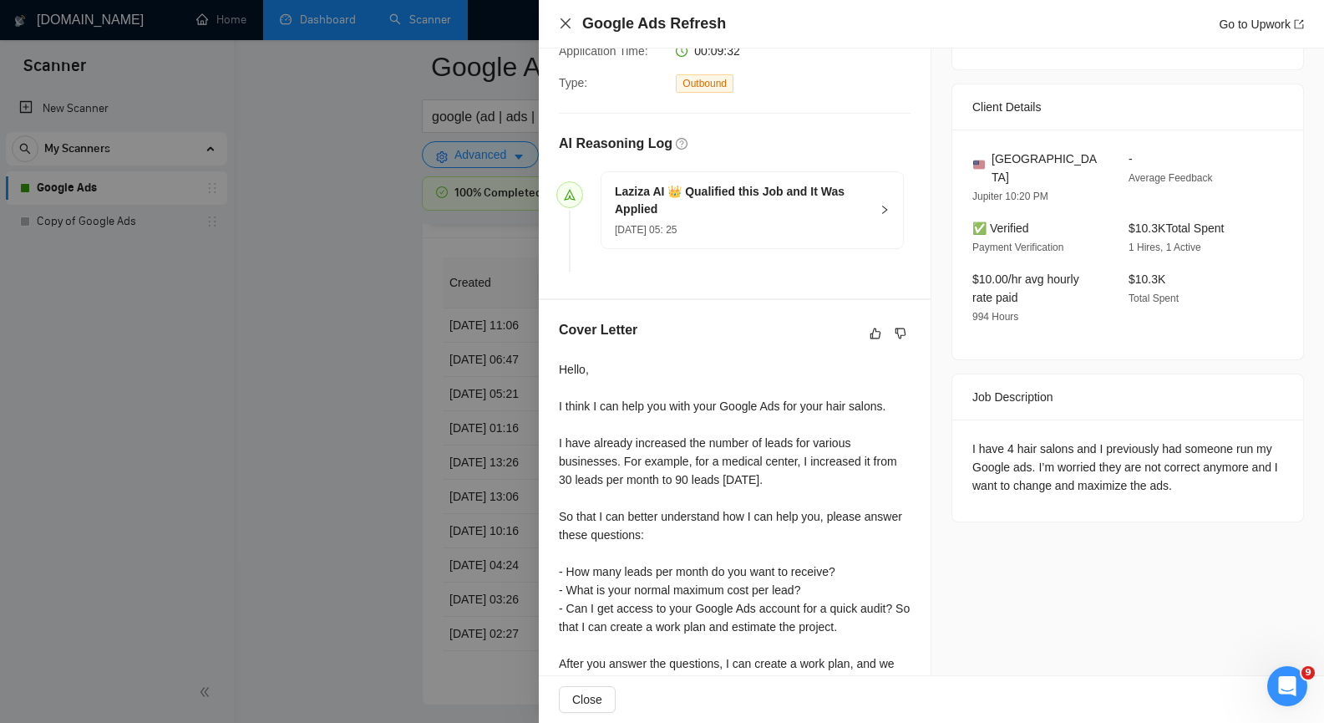
click at [566, 24] on icon "close" at bounding box center [566, 23] width 10 height 10
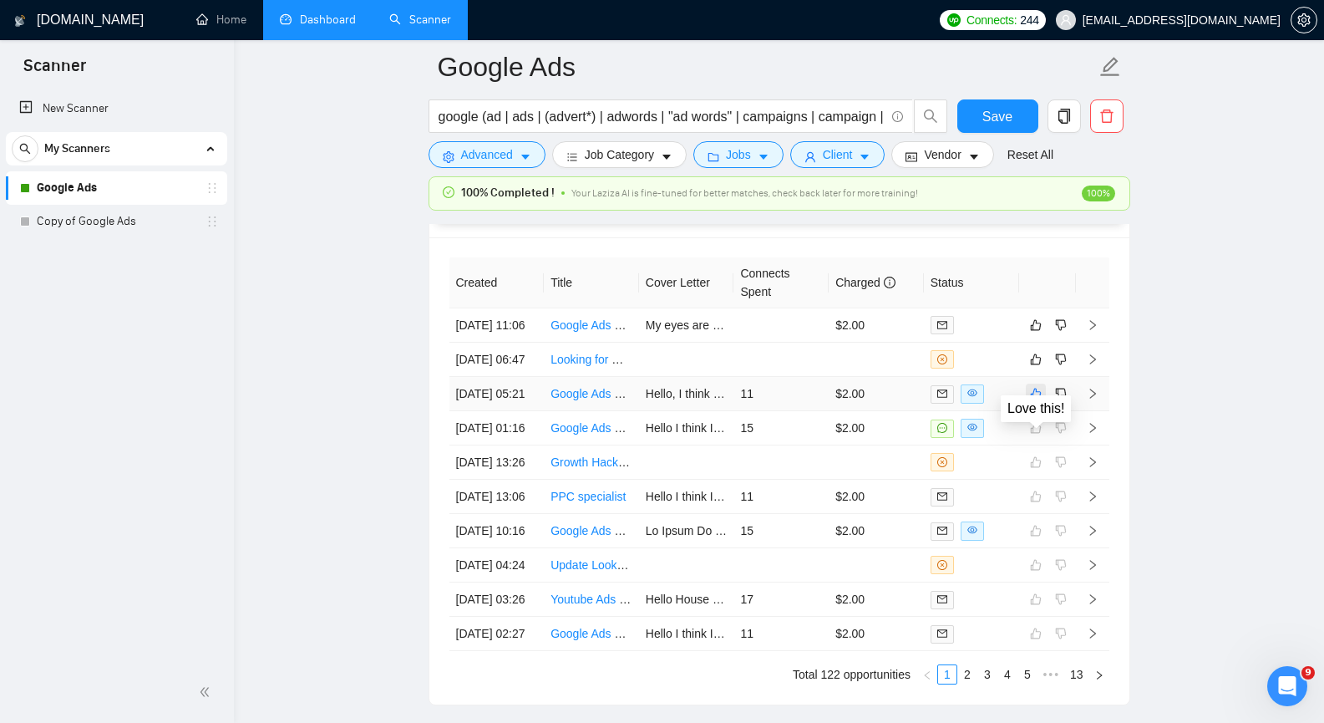
click at [1039, 400] on icon "like" at bounding box center [1036, 393] width 12 height 13
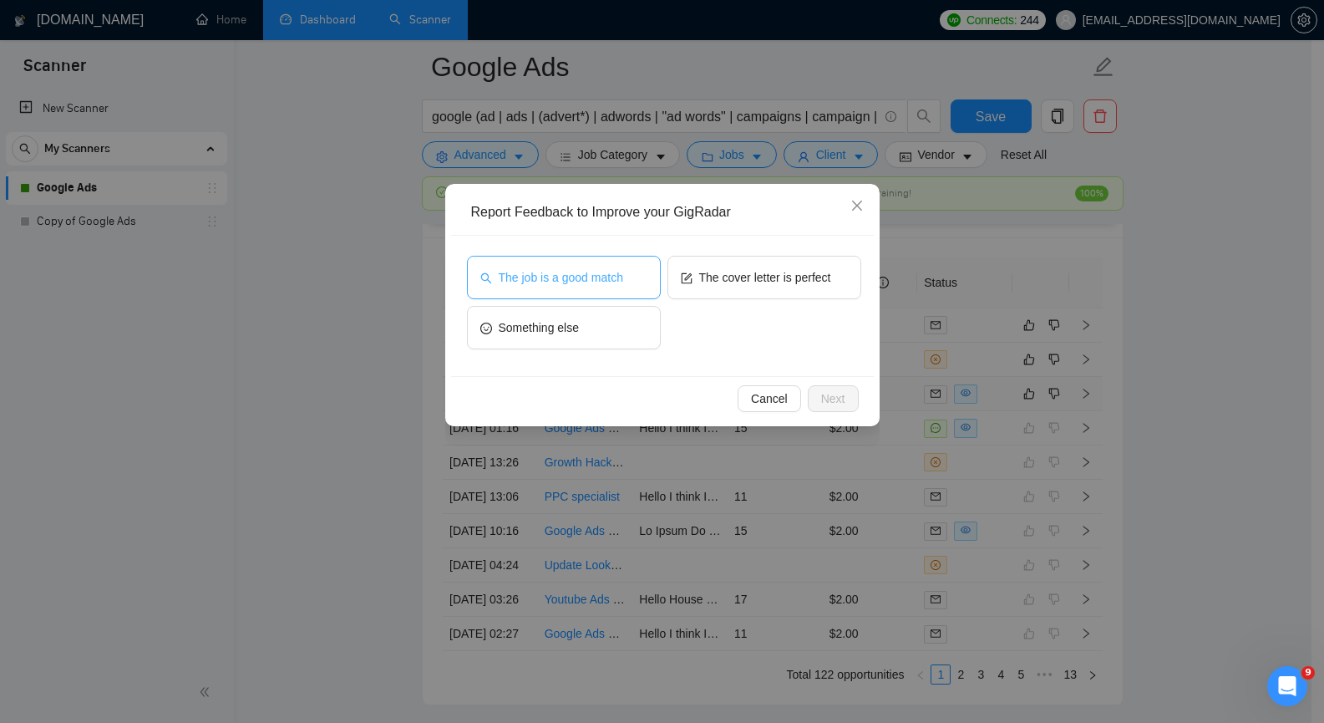
click at [576, 281] on span "The job is a good match" at bounding box center [561, 277] width 124 height 18
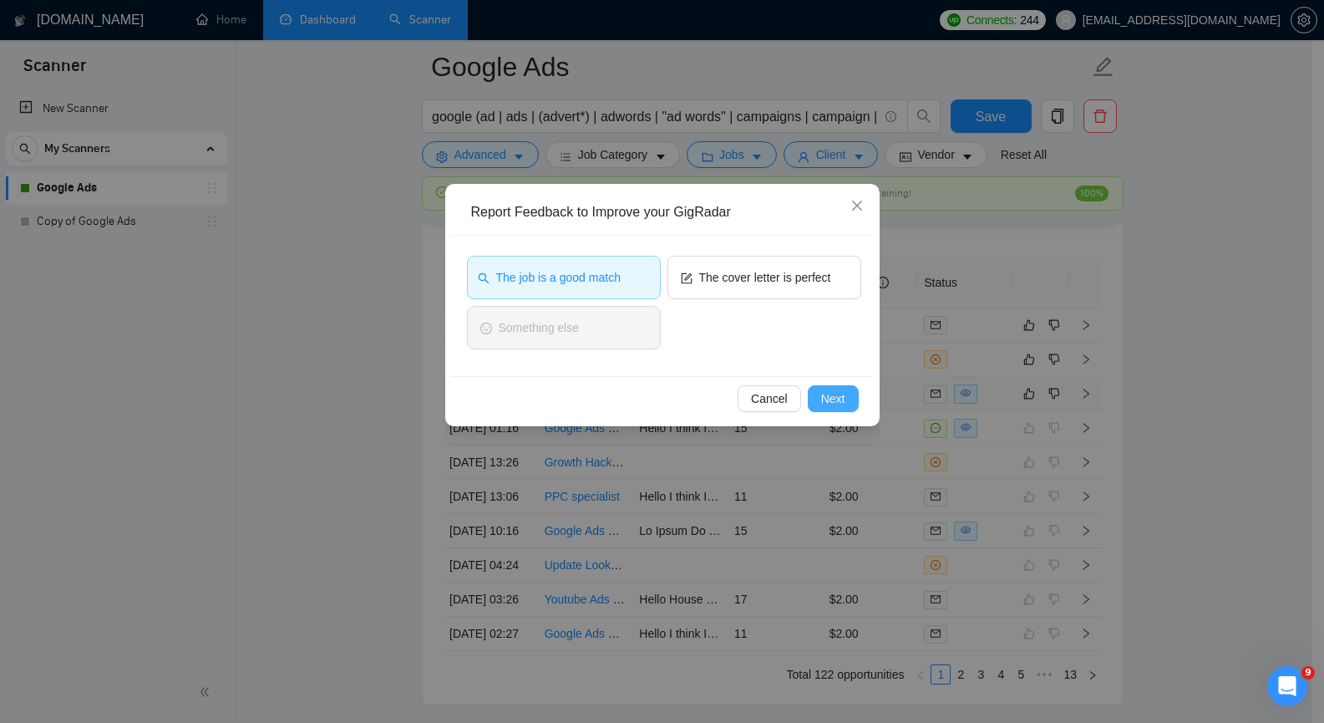
click at [833, 401] on span "Next" at bounding box center [833, 398] width 24 height 18
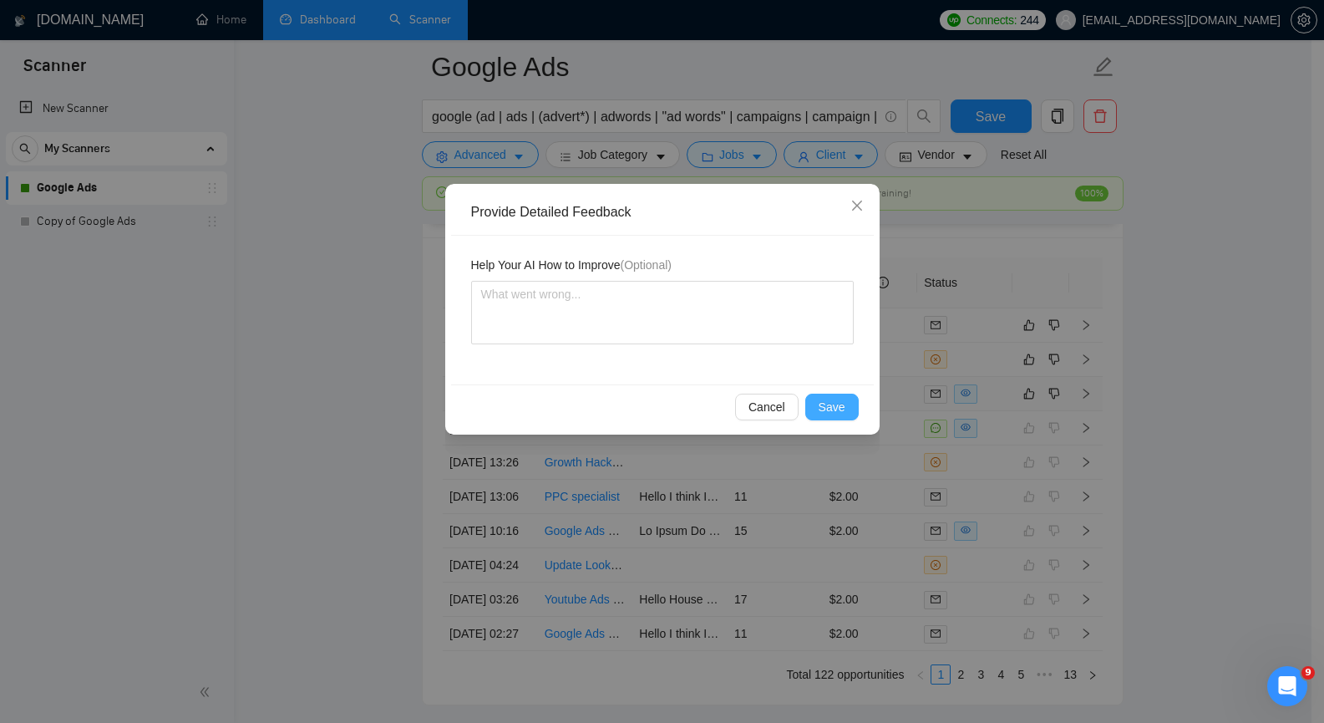
click at [833, 401] on span "Save" at bounding box center [832, 407] width 27 height 18
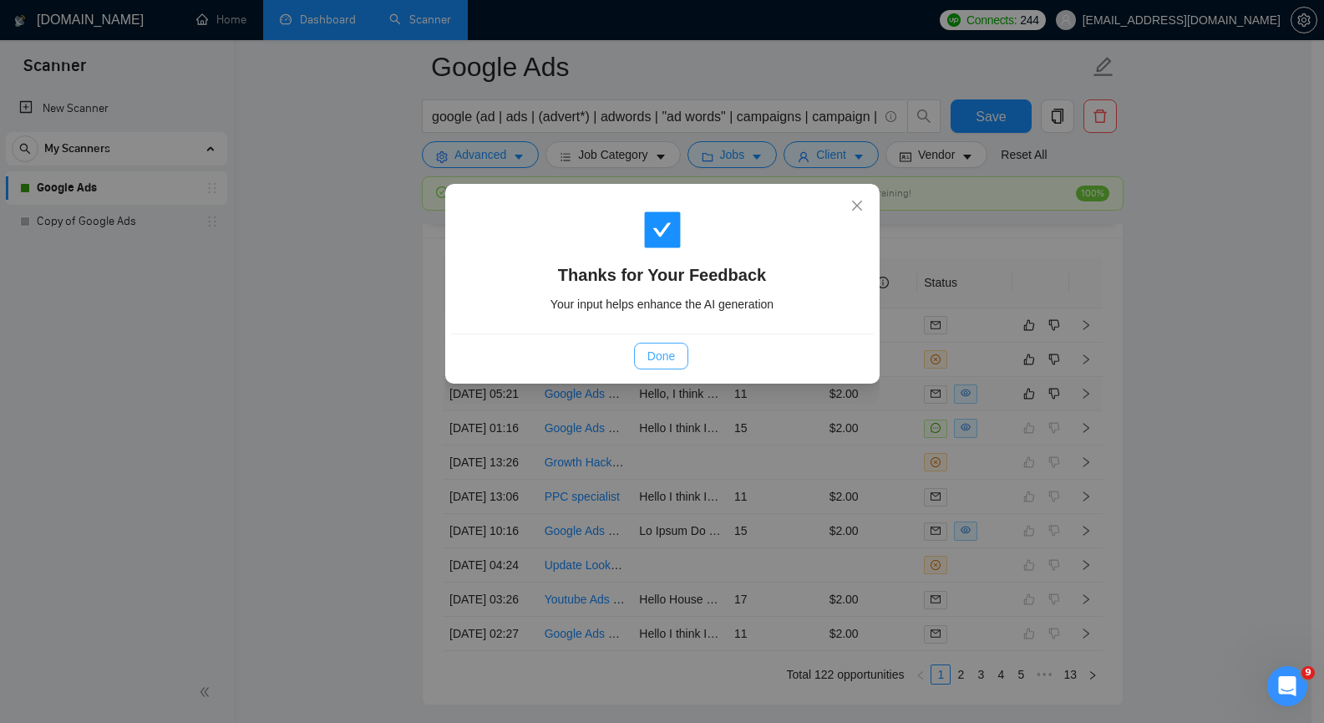
click at [659, 356] on span "Done" at bounding box center [661, 356] width 28 height 18
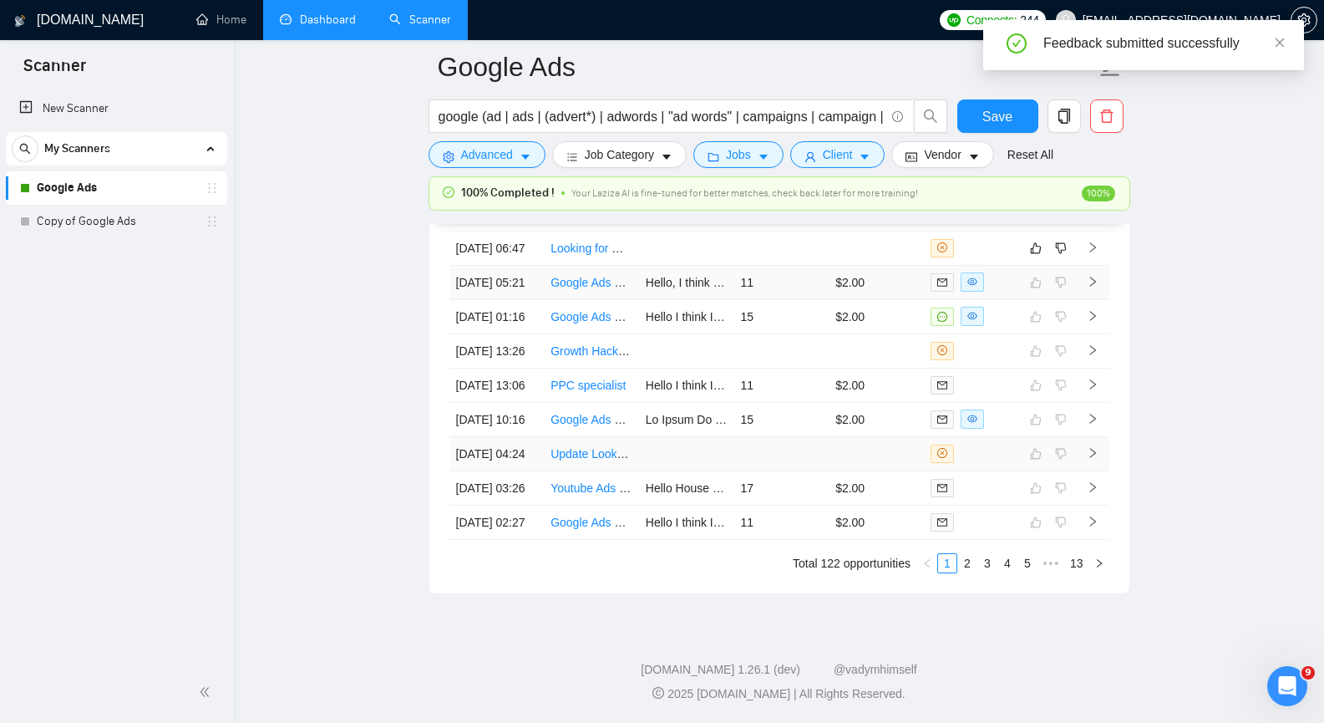
scroll to position [4010, 0]
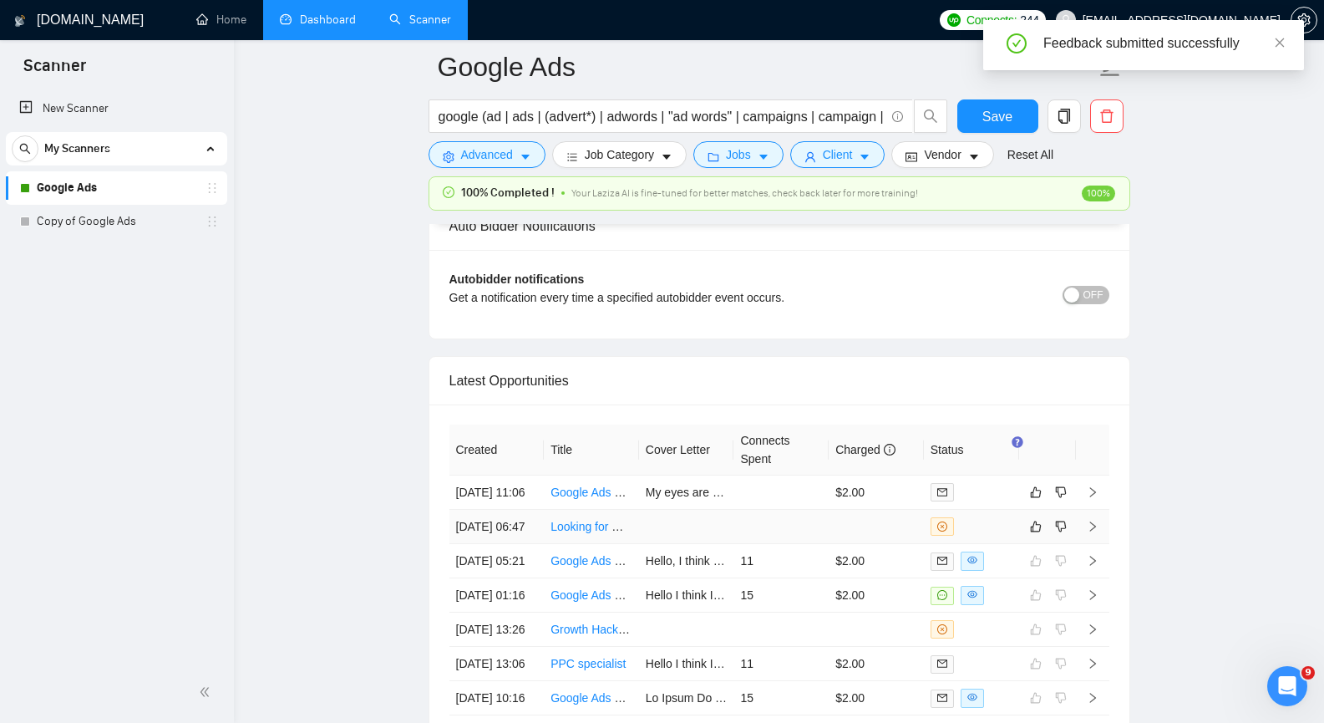
click at [1093, 532] on icon "right" at bounding box center [1093, 526] width 12 height 12
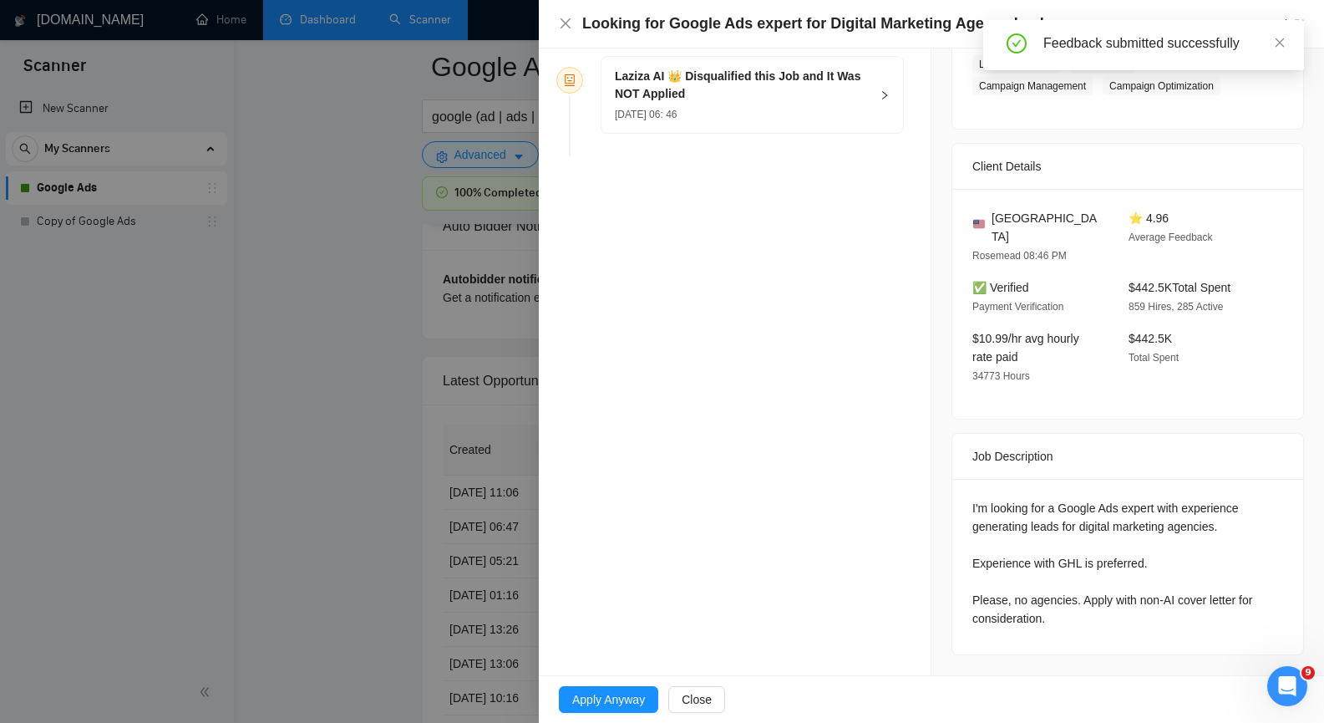
scroll to position [273, 0]
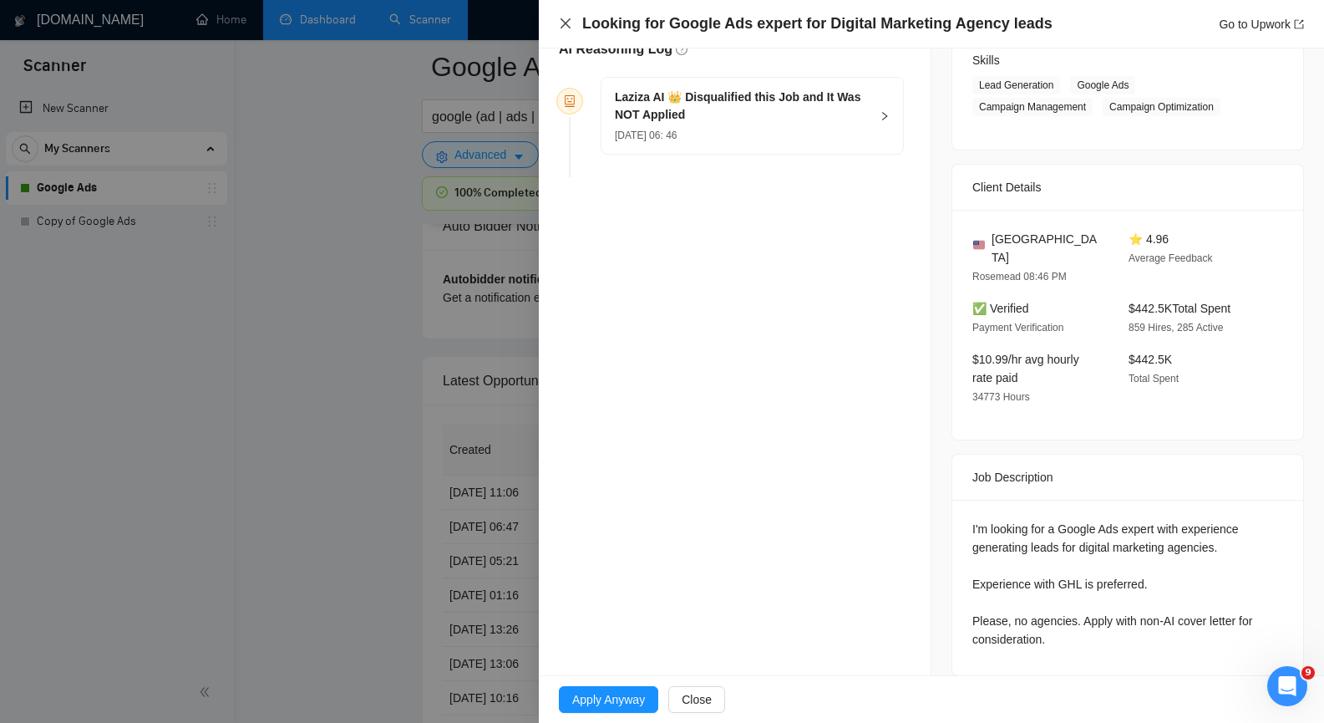
click at [567, 23] on icon "close" at bounding box center [566, 23] width 10 height 10
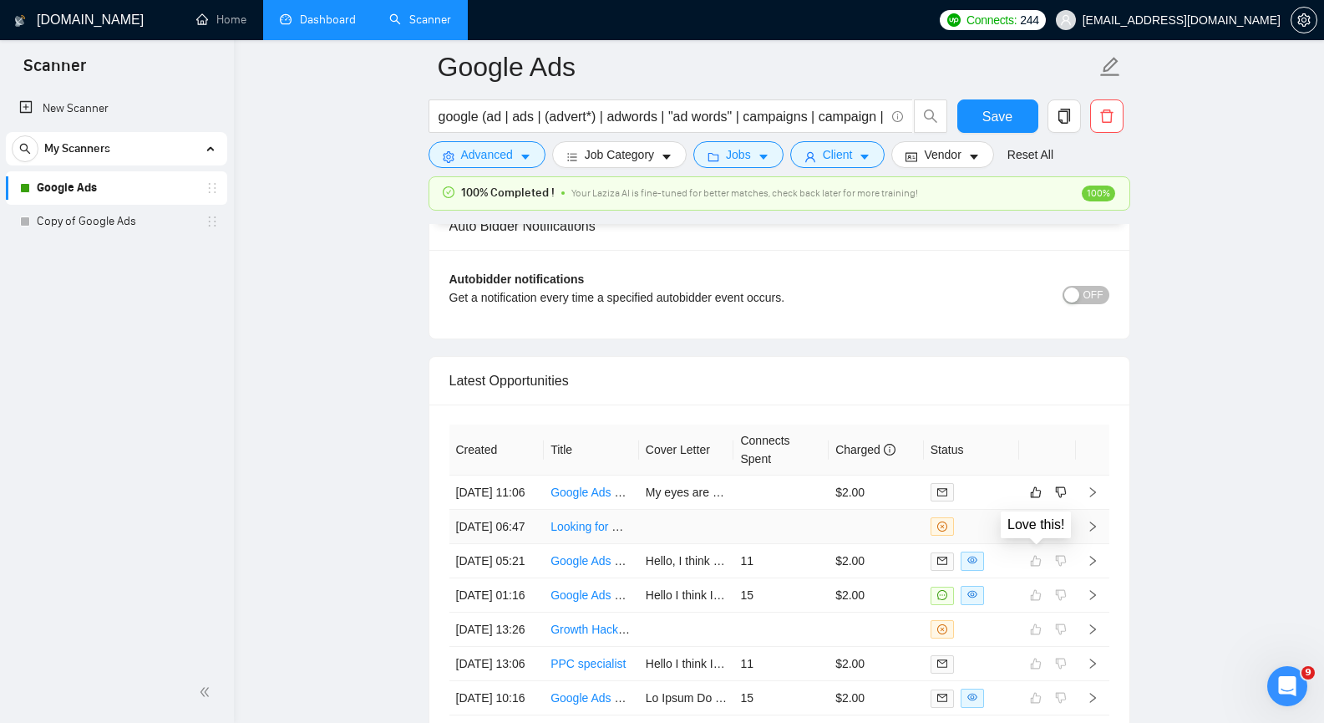
click at [1037, 533] on icon "like" at bounding box center [1036, 526] width 12 height 13
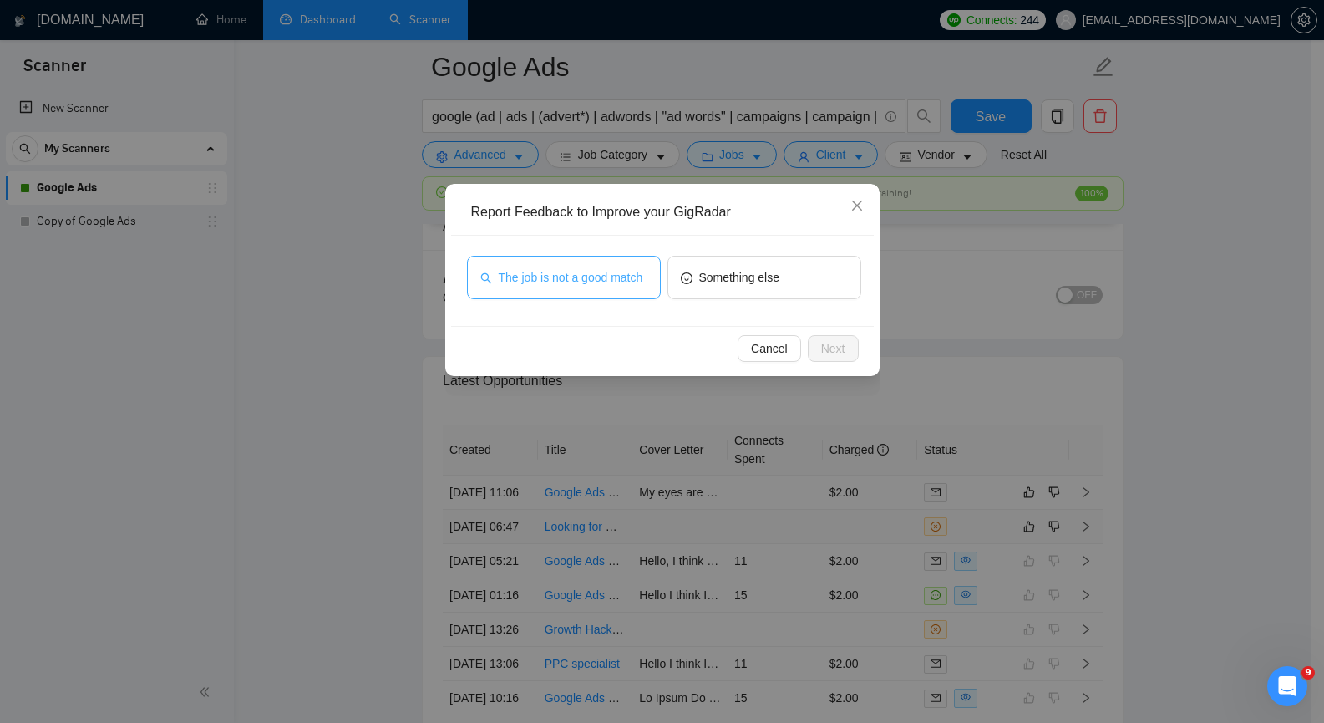
click at [530, 285] on span "The job is not a good match" at bounding box center [571, 277] width 145 height 18
click at [845, 343] on button "Next" at bounding box center [833, 348] width 51 height 27
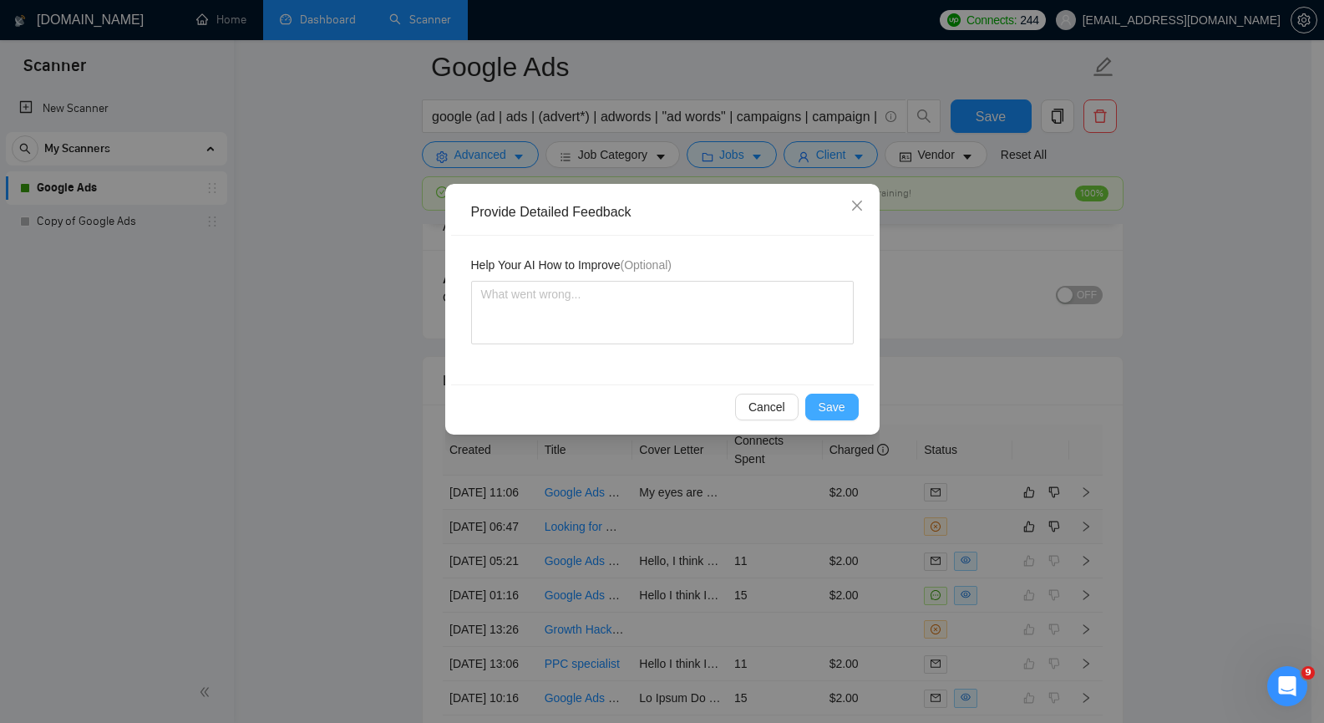
click at [831, 401] on span "Save" at bounding box center [832, 407] width 27 height 18
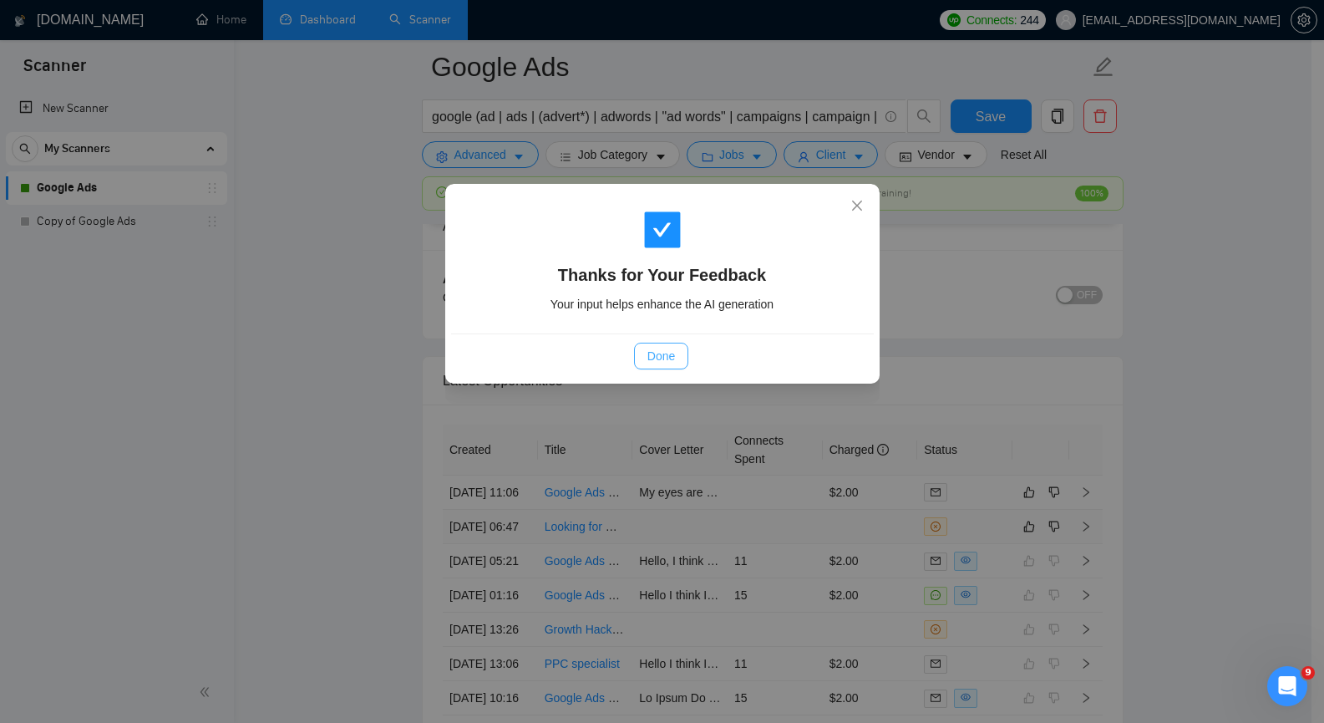
click at [653, 354] on span "Done" at bounding box center [661, 356] width 28 height 18
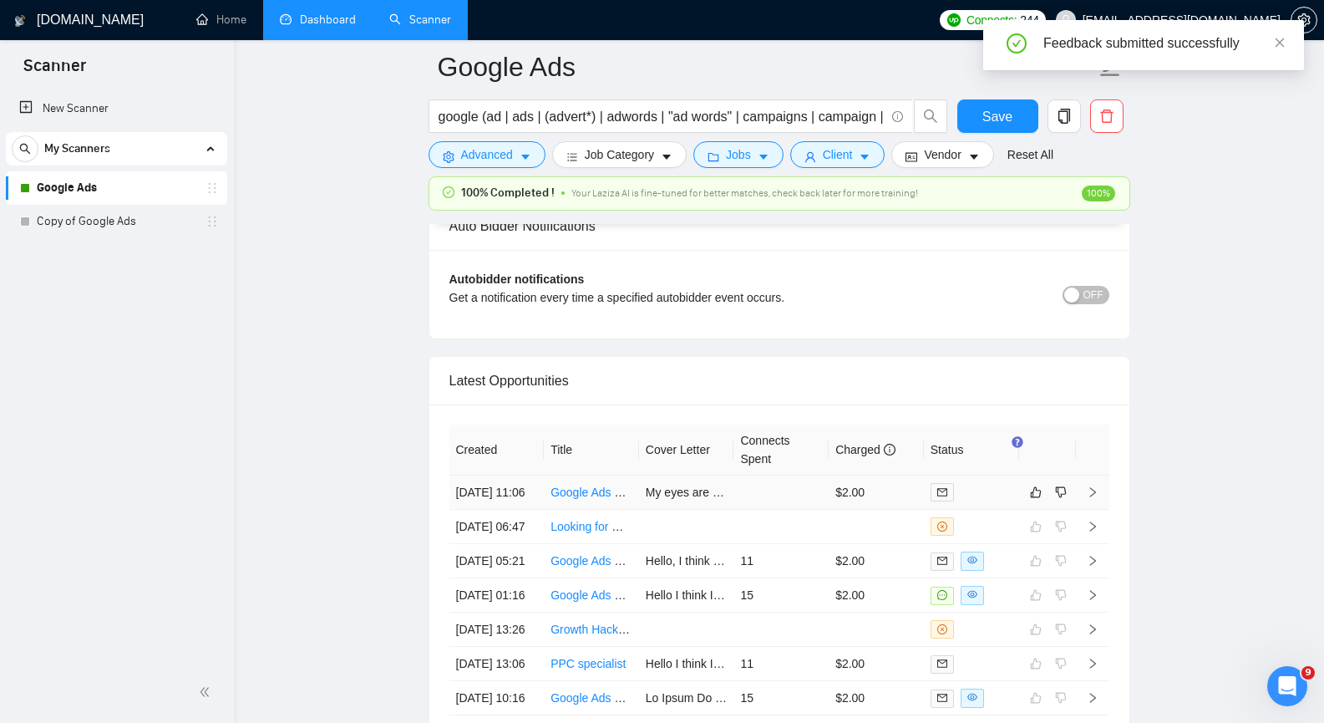
click at [1089, 498] on icon "right" at bounding box center [1093, 492] width 12 height 12
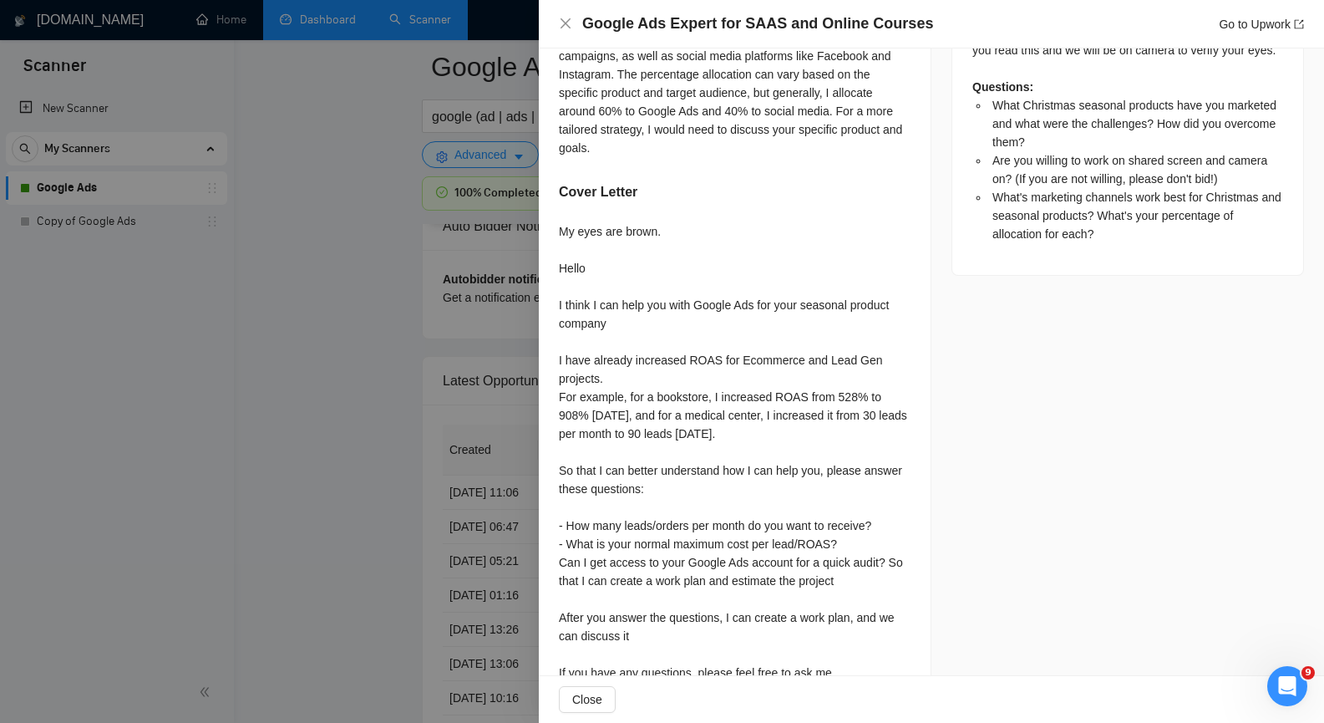
scroll to position [3377, 0]
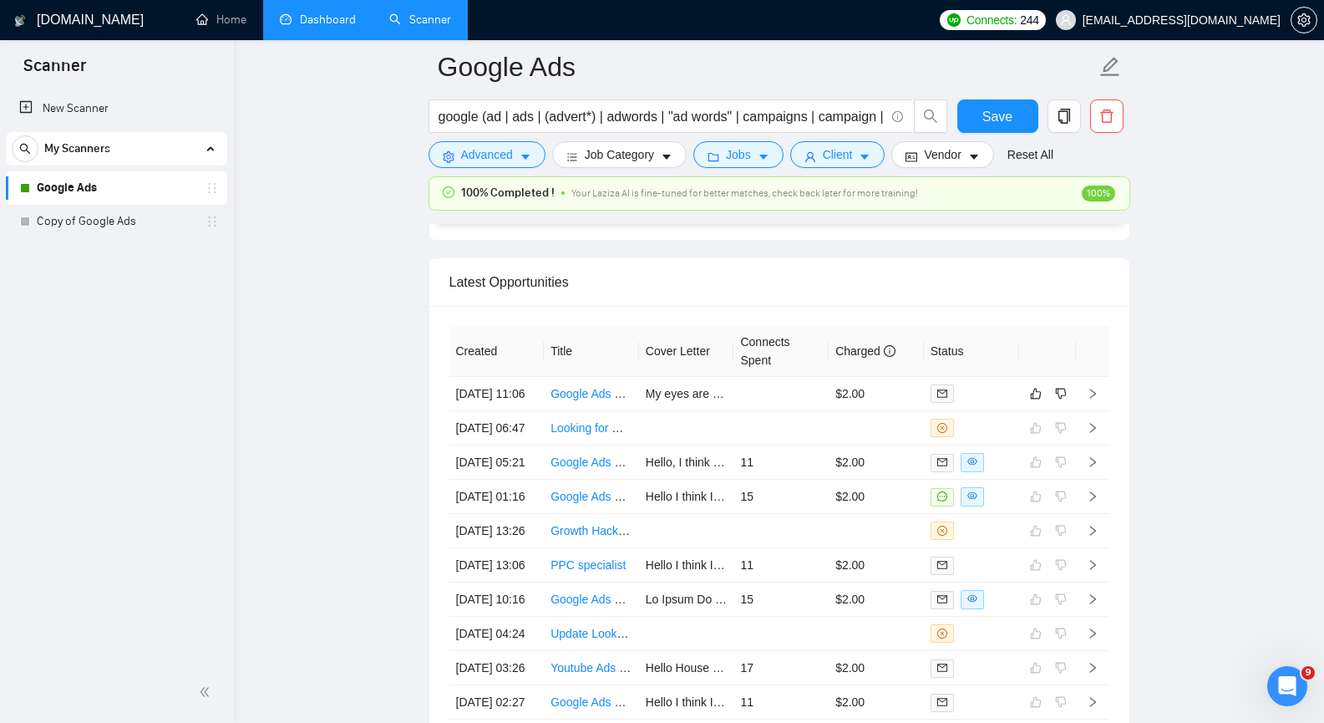
scroll to position [4105, 0]
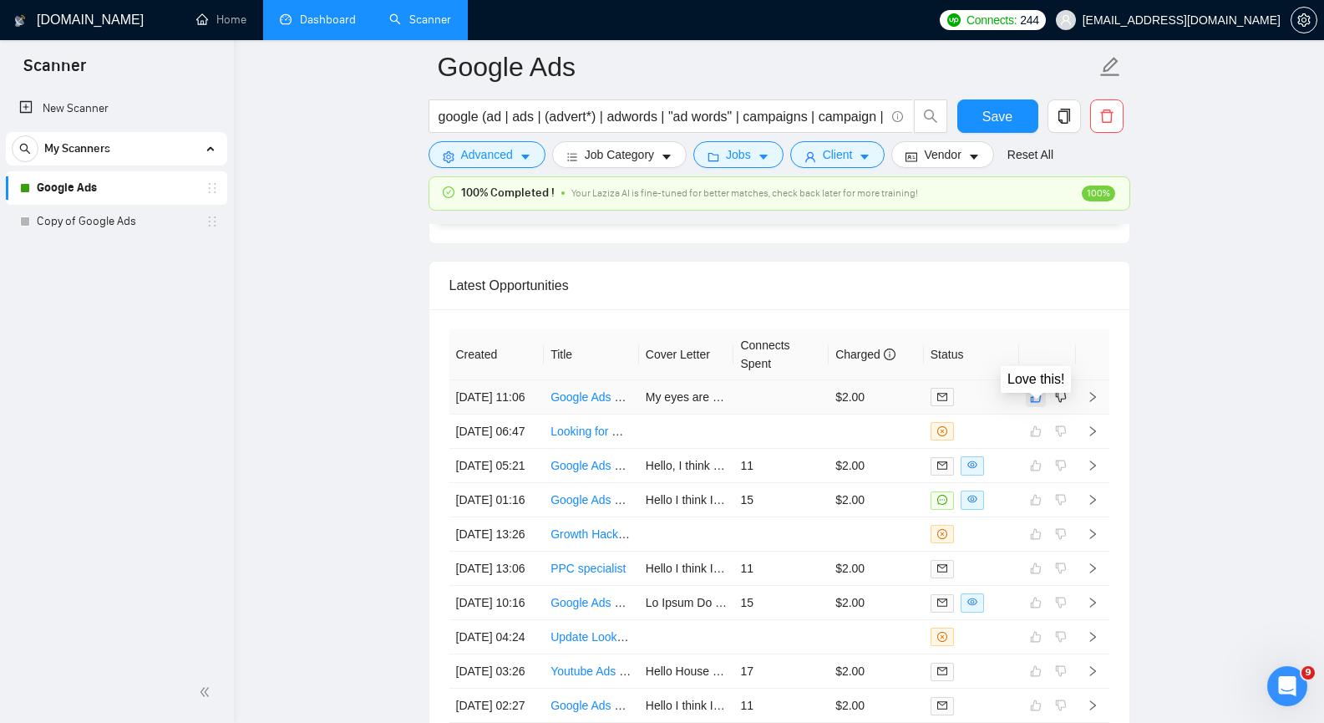
click at [1027, 401] on button "button" at bounding box center [1036, 397] width 20 height 20
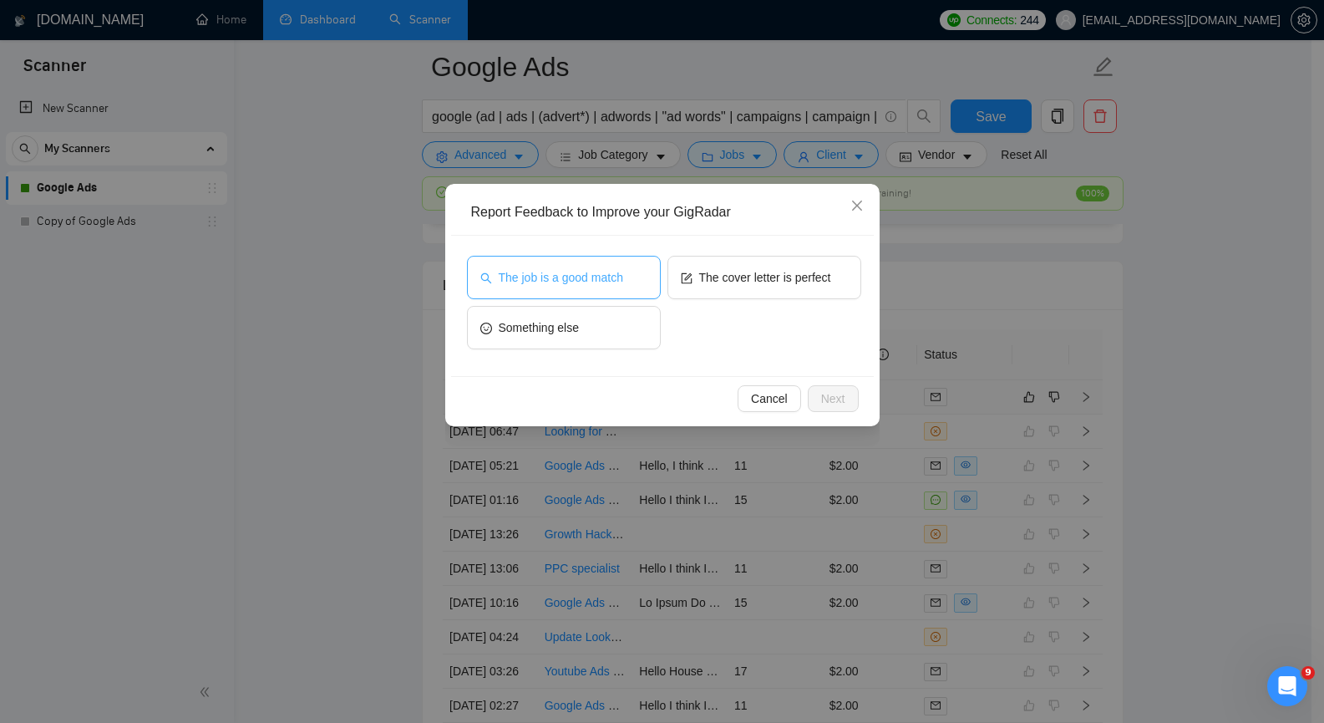
click at [601, 279] on span "The job is a good match" at bounding box center [561, 277] width 124 height 18
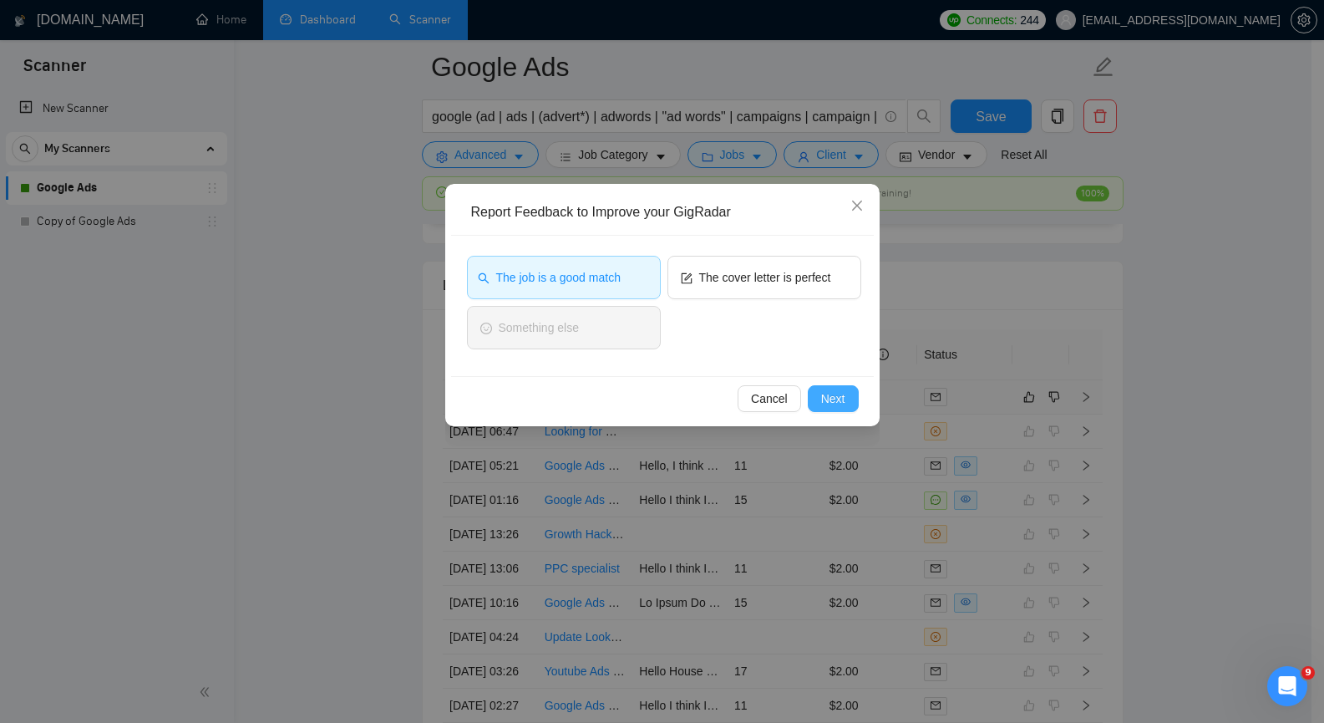
click at [825, 403] on span "Next" at bounding box center [833, 398] width 24 height 18
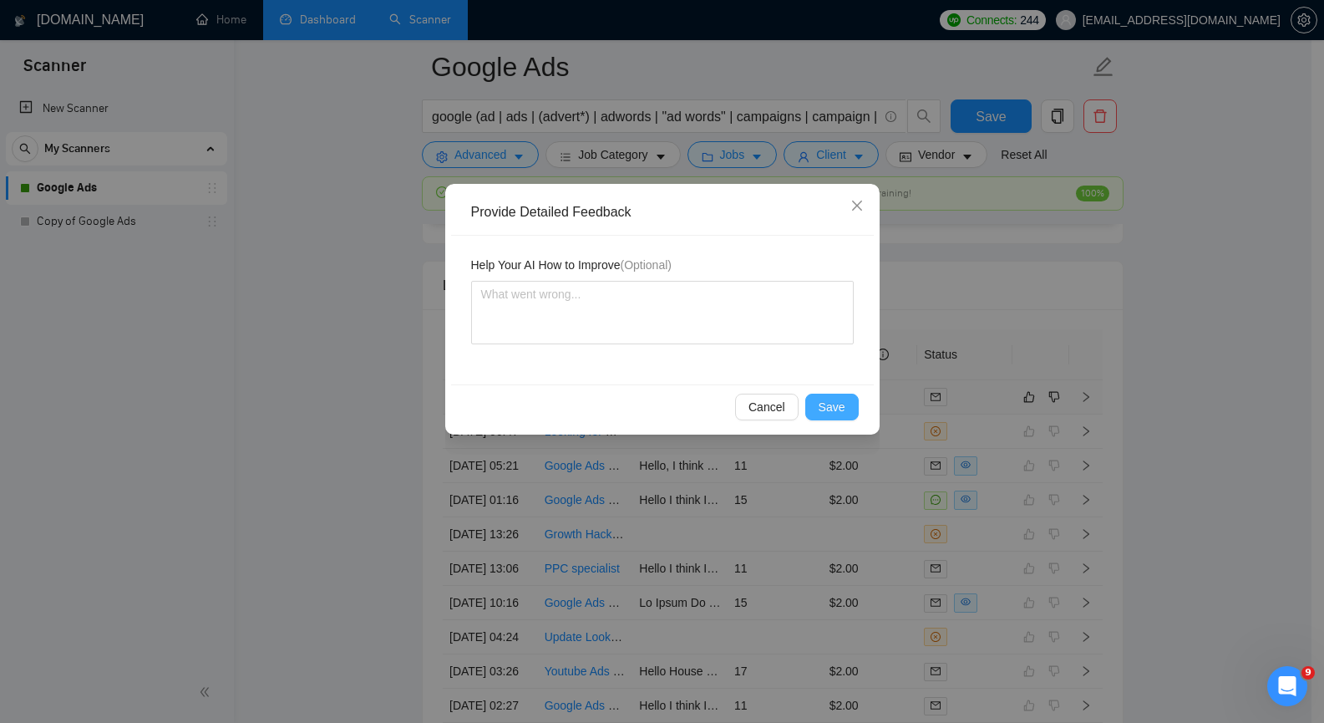
click at [825, 403] on span "Save" at bounding box center [832, 407] width 27 height 18
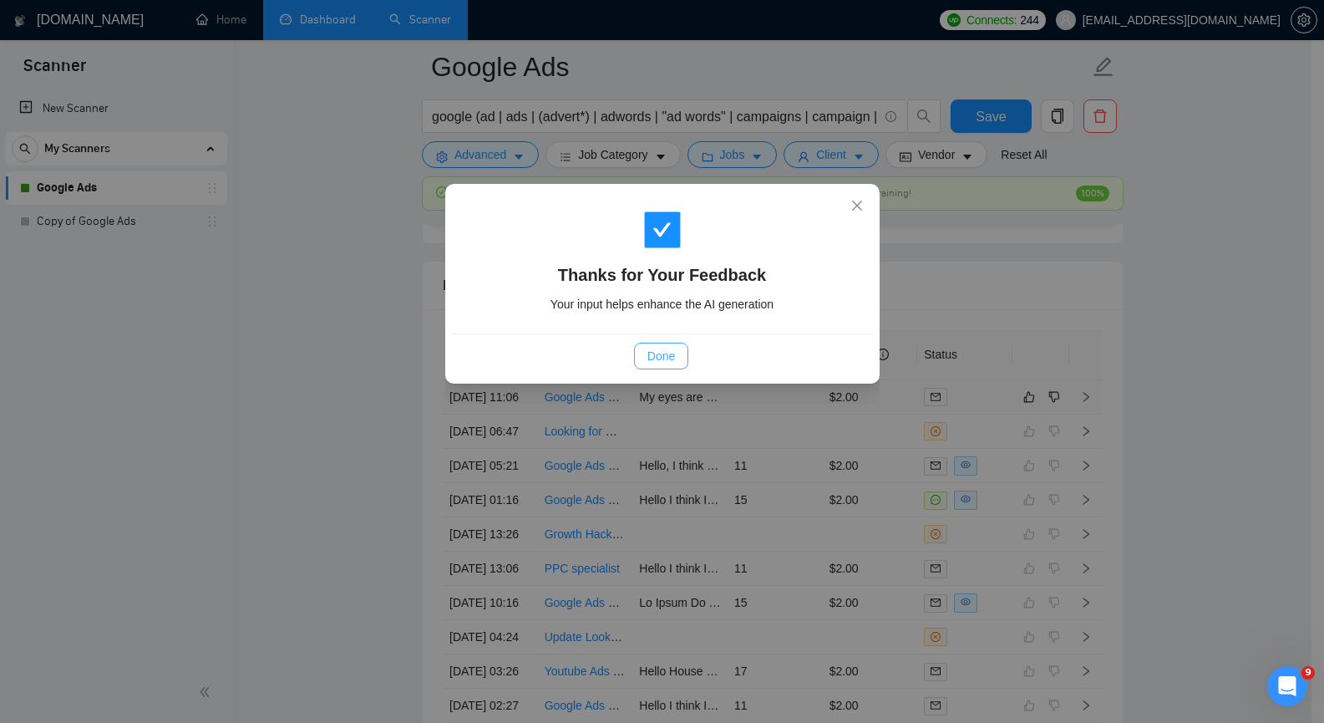
click at [654, 358] on span "Done" at bounding box center [661, 356] width 28 height 18
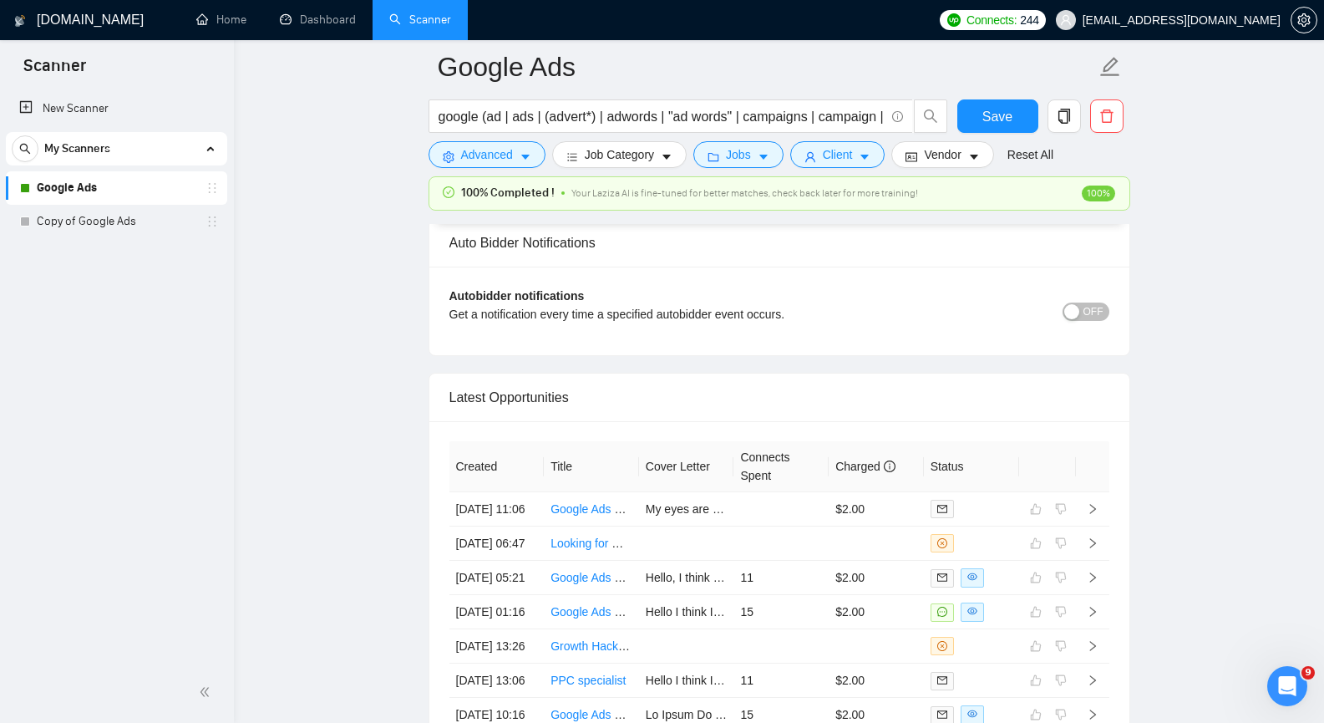
scroll to position [3956, 0]
